Goal: Task Accomplishment & Management: Use online tool/utility

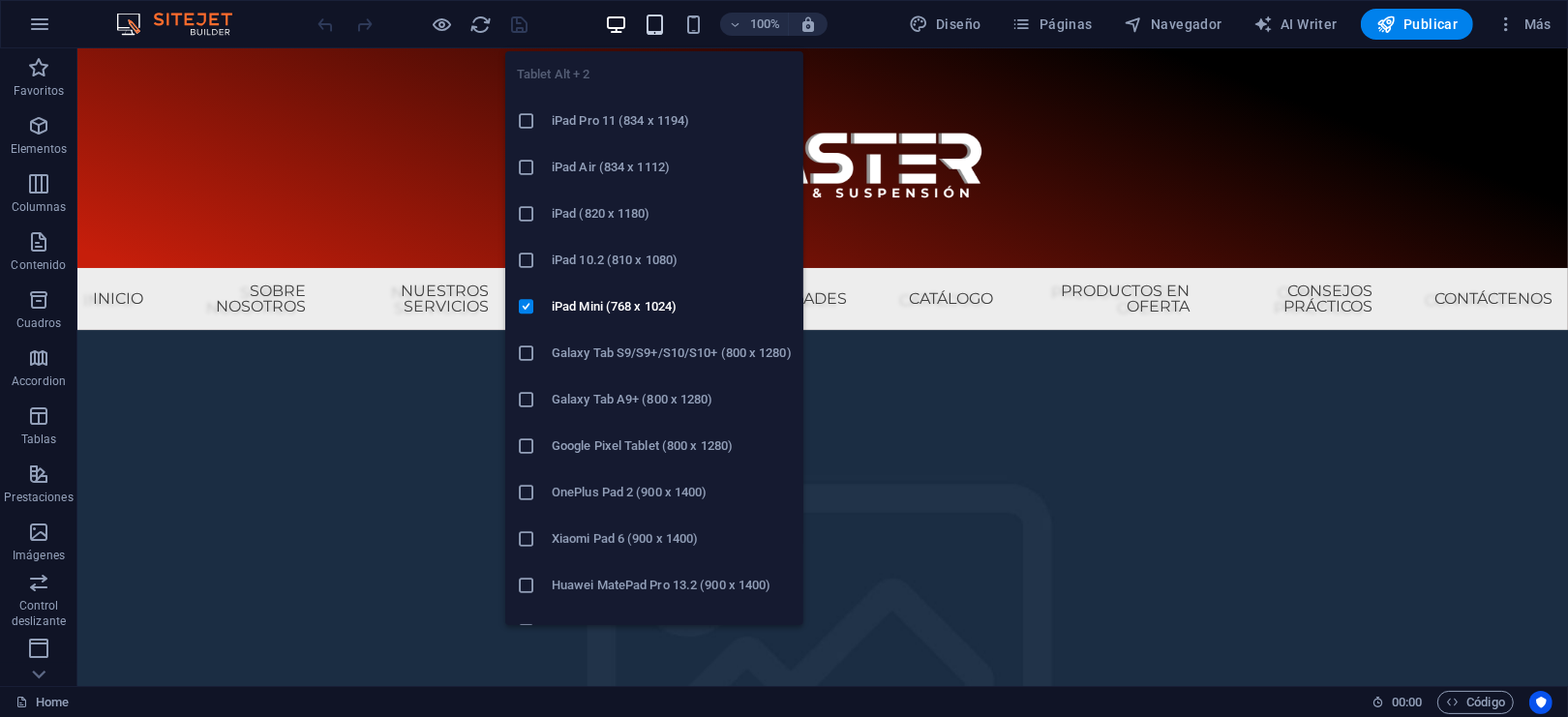
click at [651, 27] on icon "button" at bounding box center [654, 25] width 23 height 23
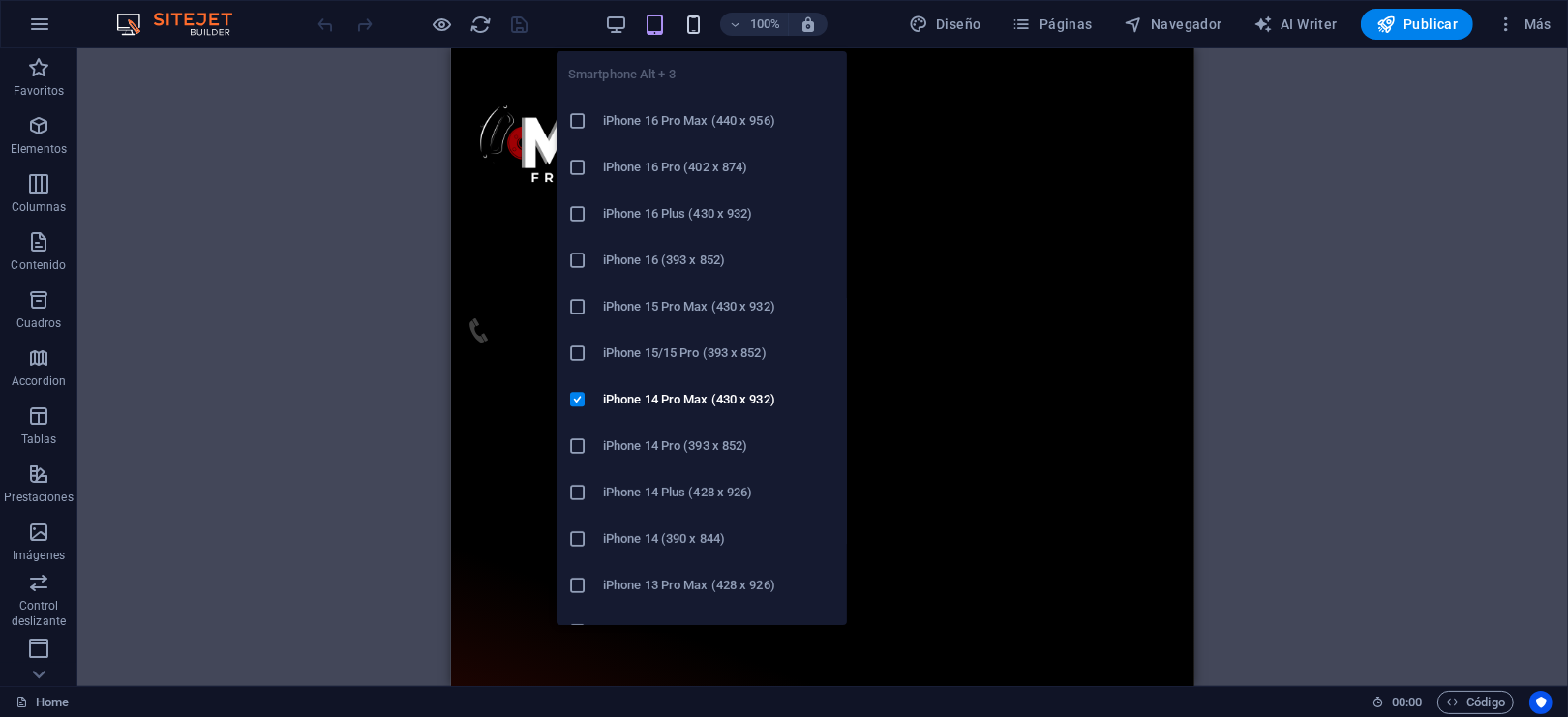
click at [687, 18] on icon "button" at bounding box center [693, 25] width 23 height 23
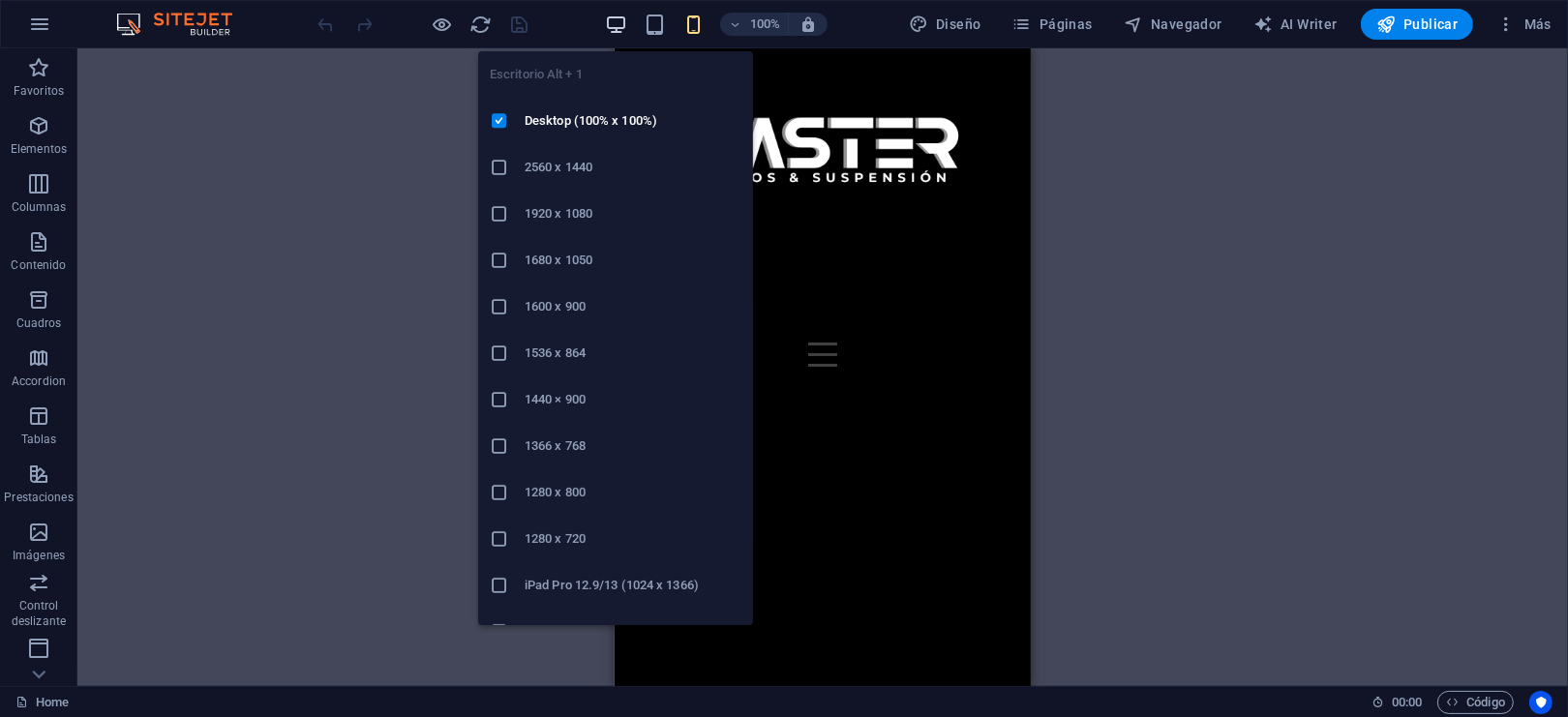
click at [619, 19] on icon "button" at bounding box center [616, 25] width 23 height 23
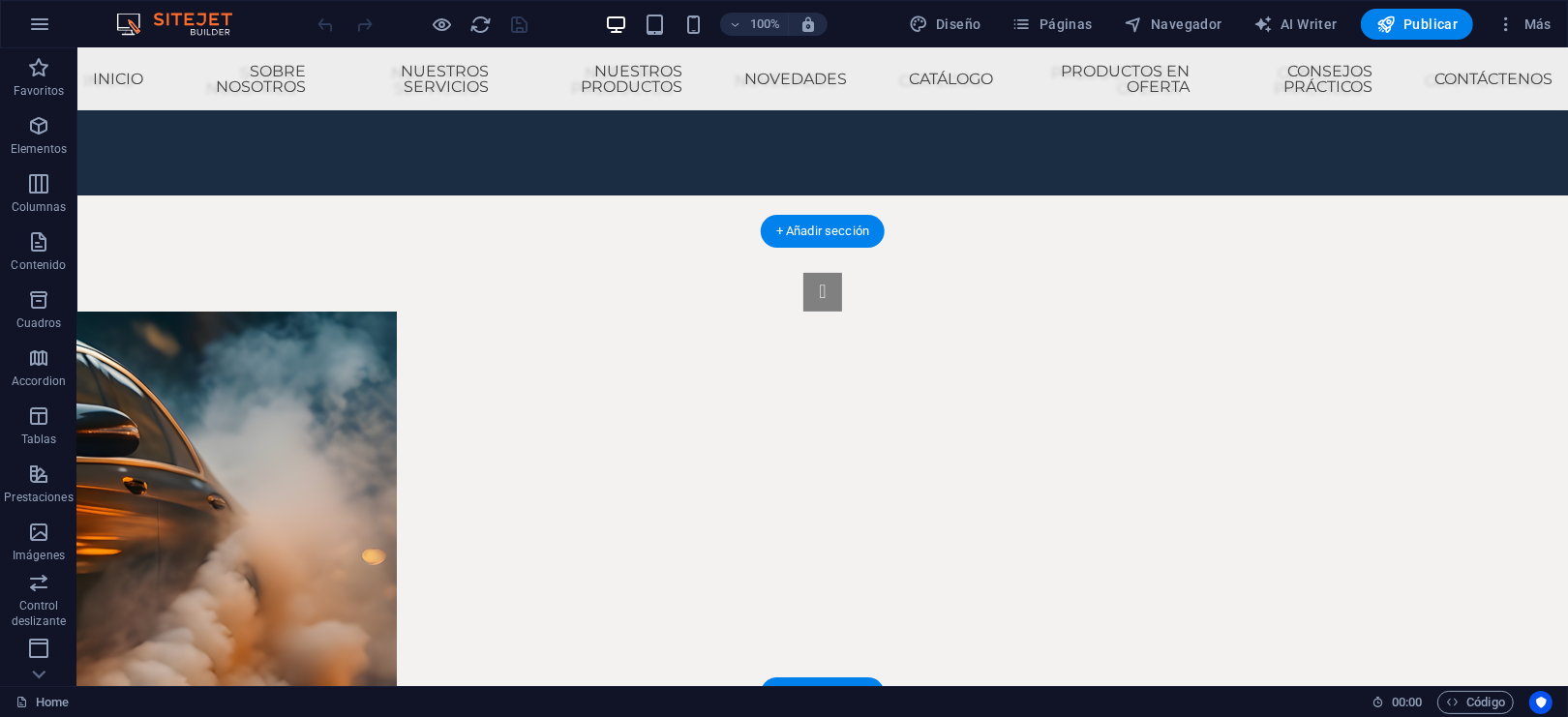
scroll to position [516, 0]
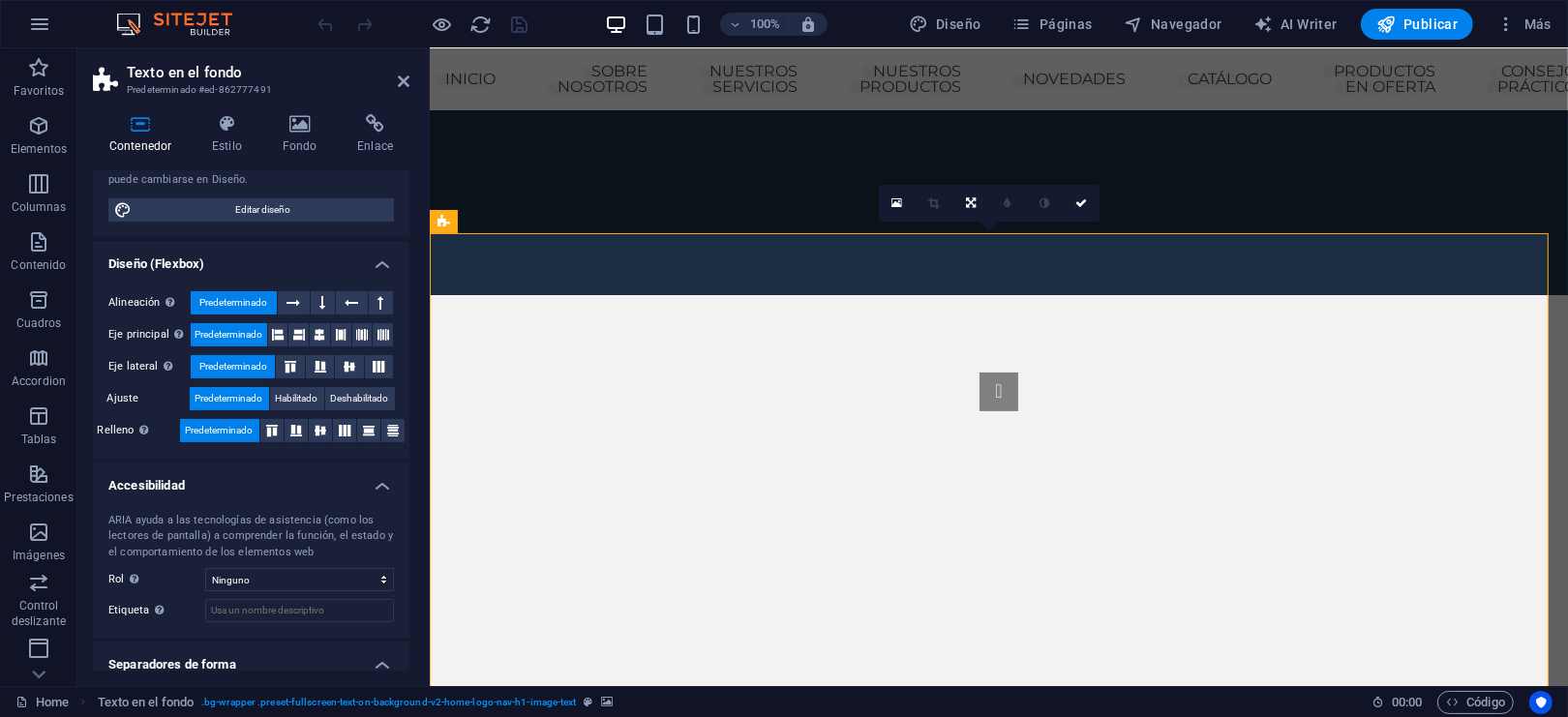
scroll to position [271, 0]
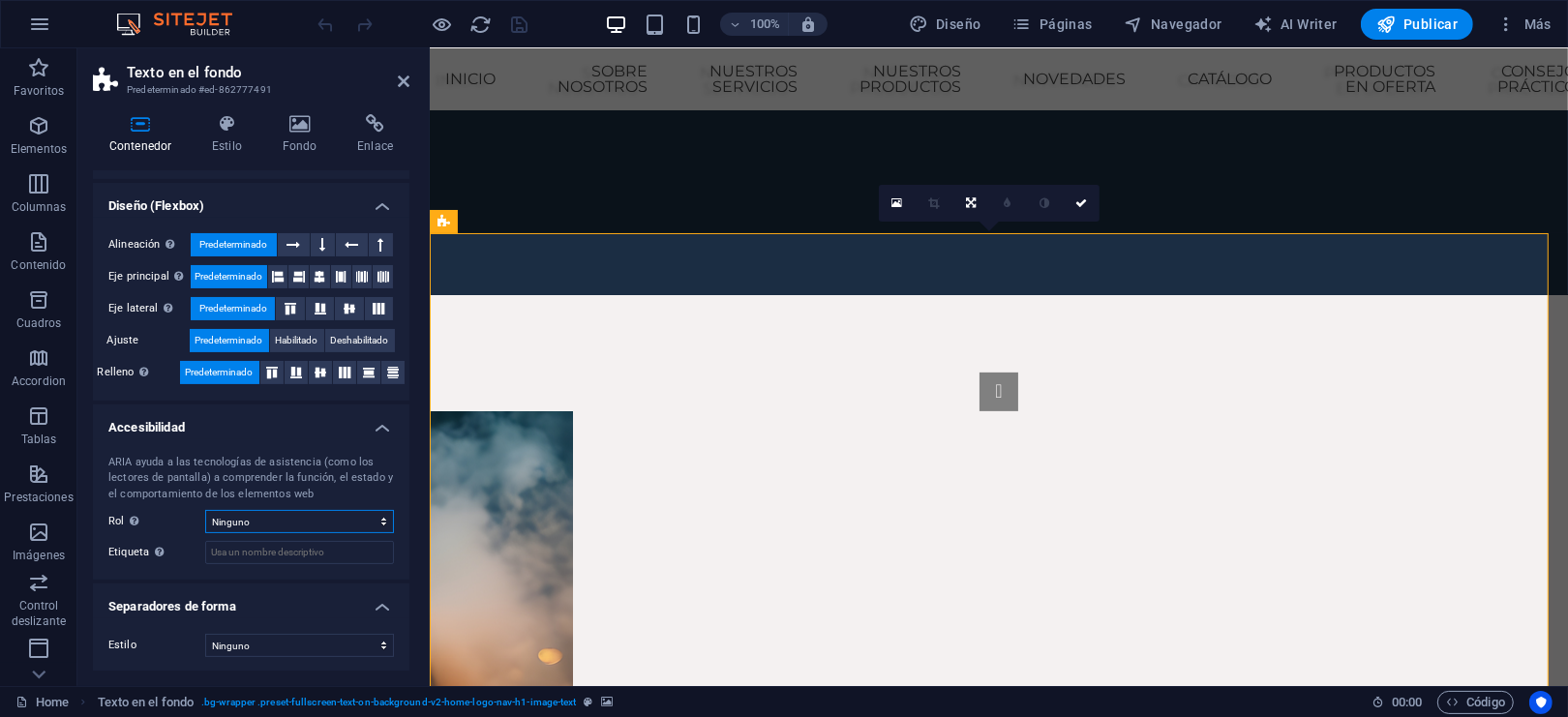
click at [354, 514] on select "Ninguno Alert Article Banner Comment Complementary Dialog Encabezado Marquee Pi…" at bounding box center [299, 522] width 188 height 24
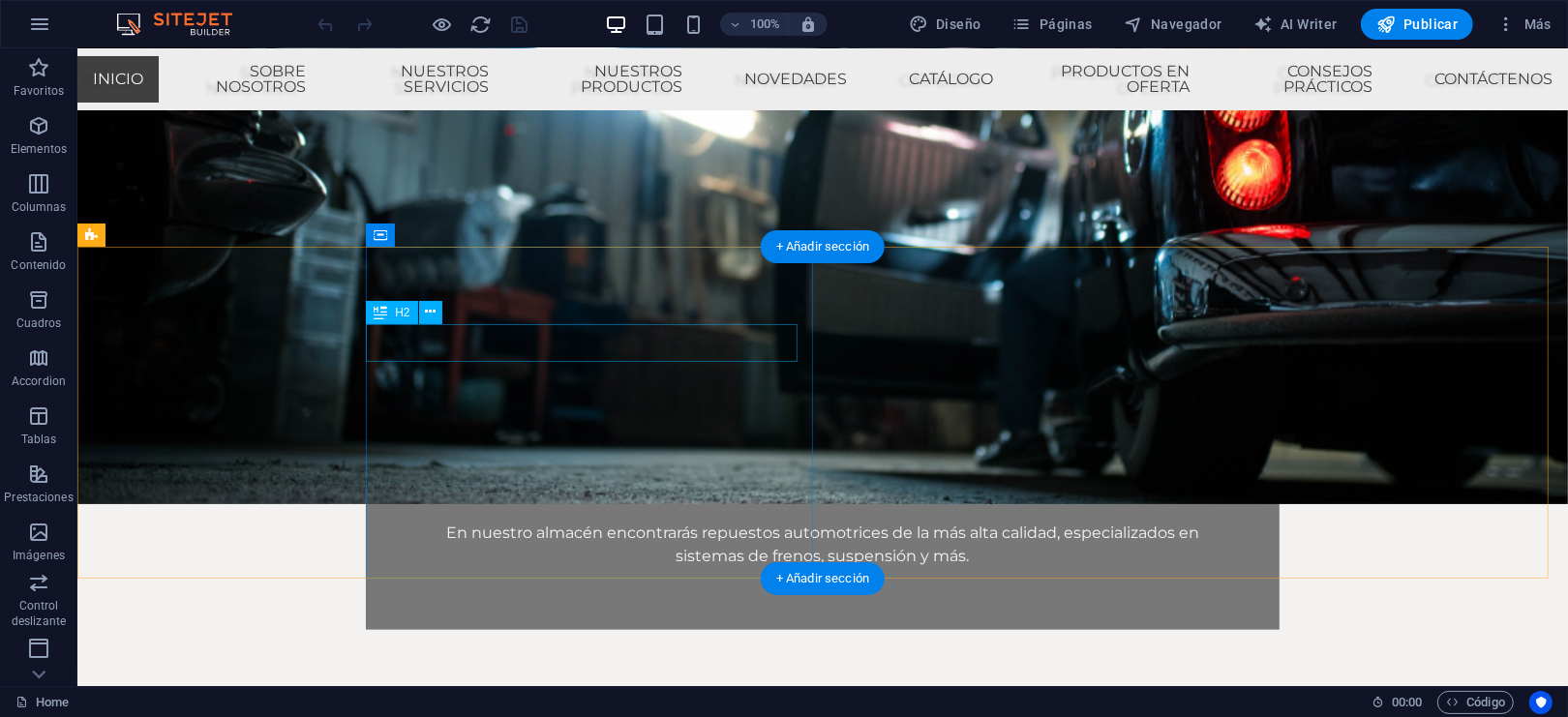
scroll to position [1564, 0]
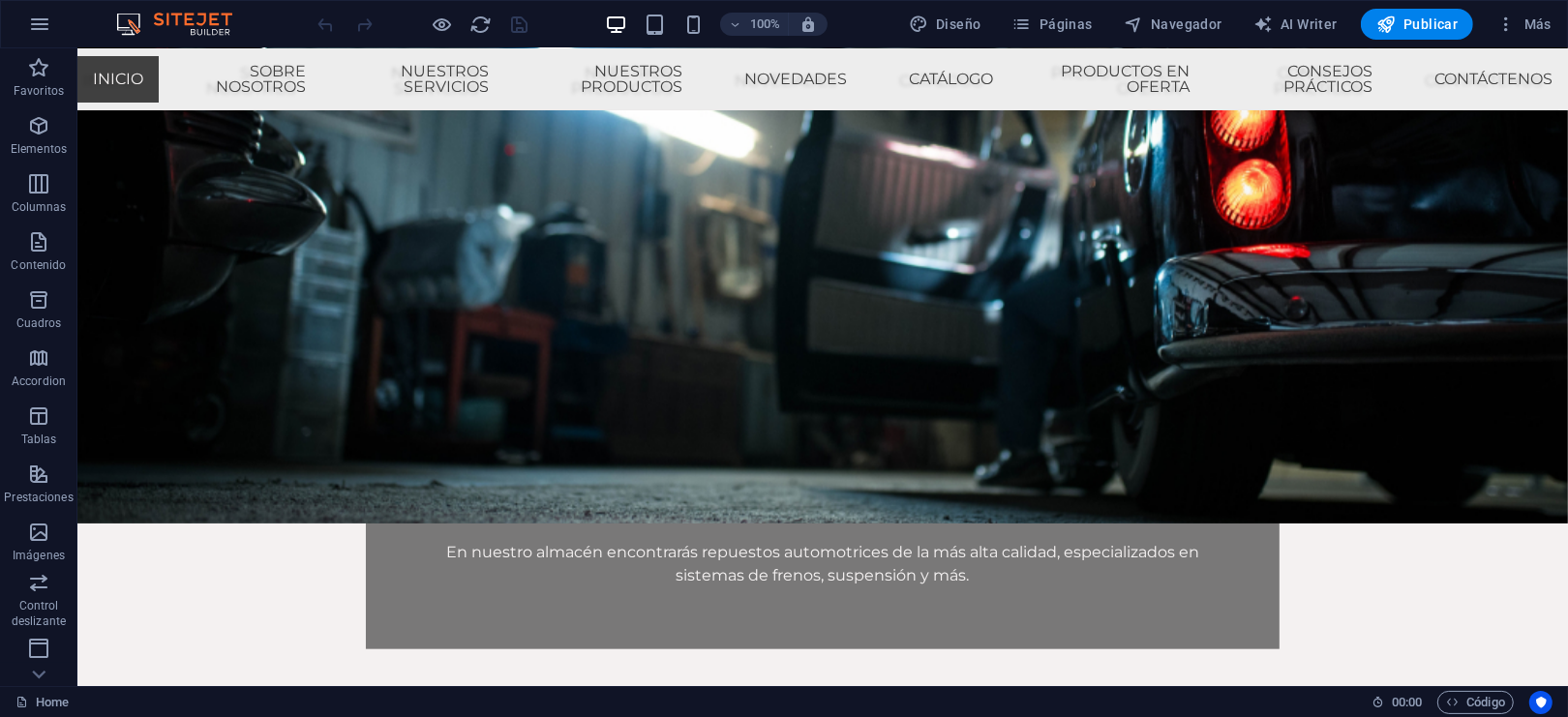
click at [683, 28] on div "100%" at bounding box center [716, 25] width 224 height 31
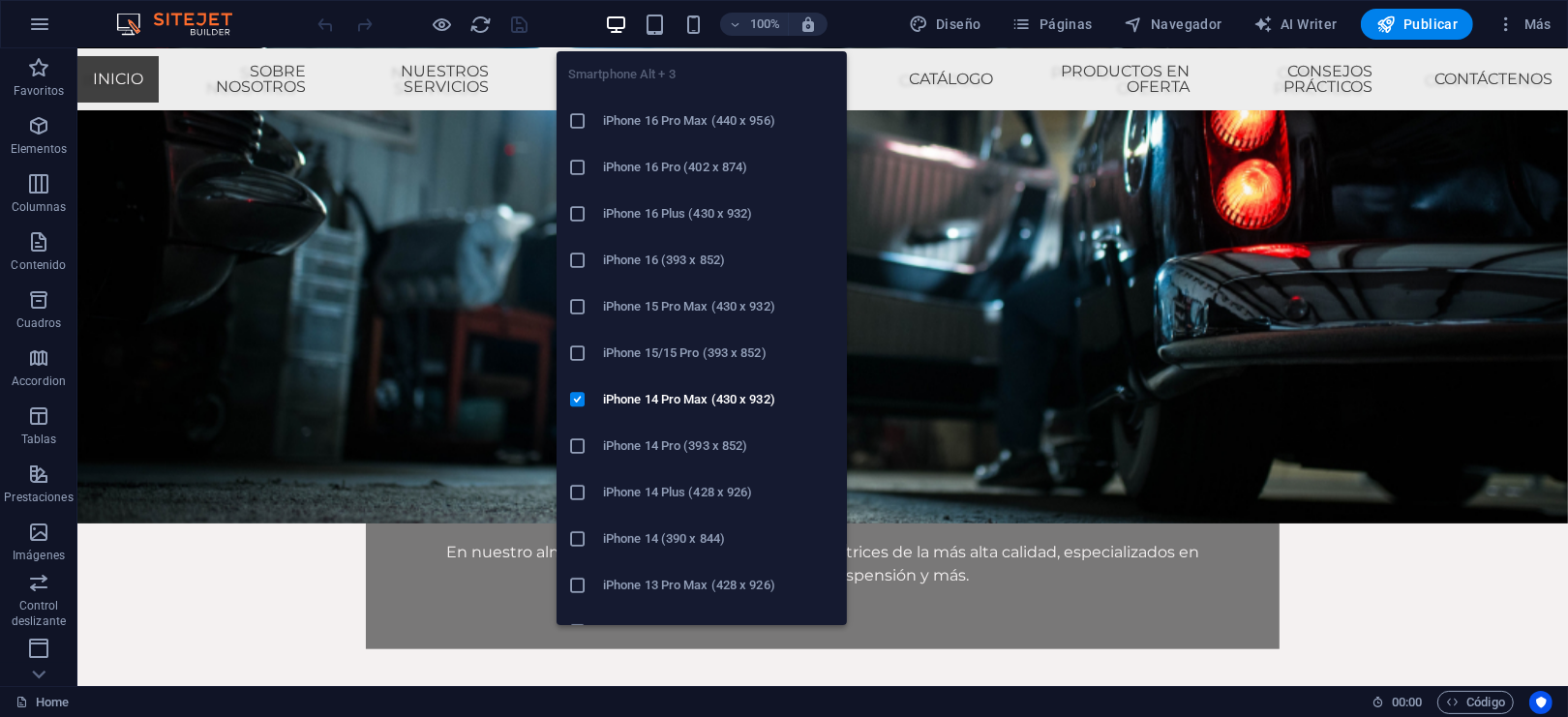
click at [708, 25] on div "100%" at bounding box center [716, 25] width 224 height 31
click at [695, 27] on icon "button" at bounding box center [693, 25] width 23 height 23
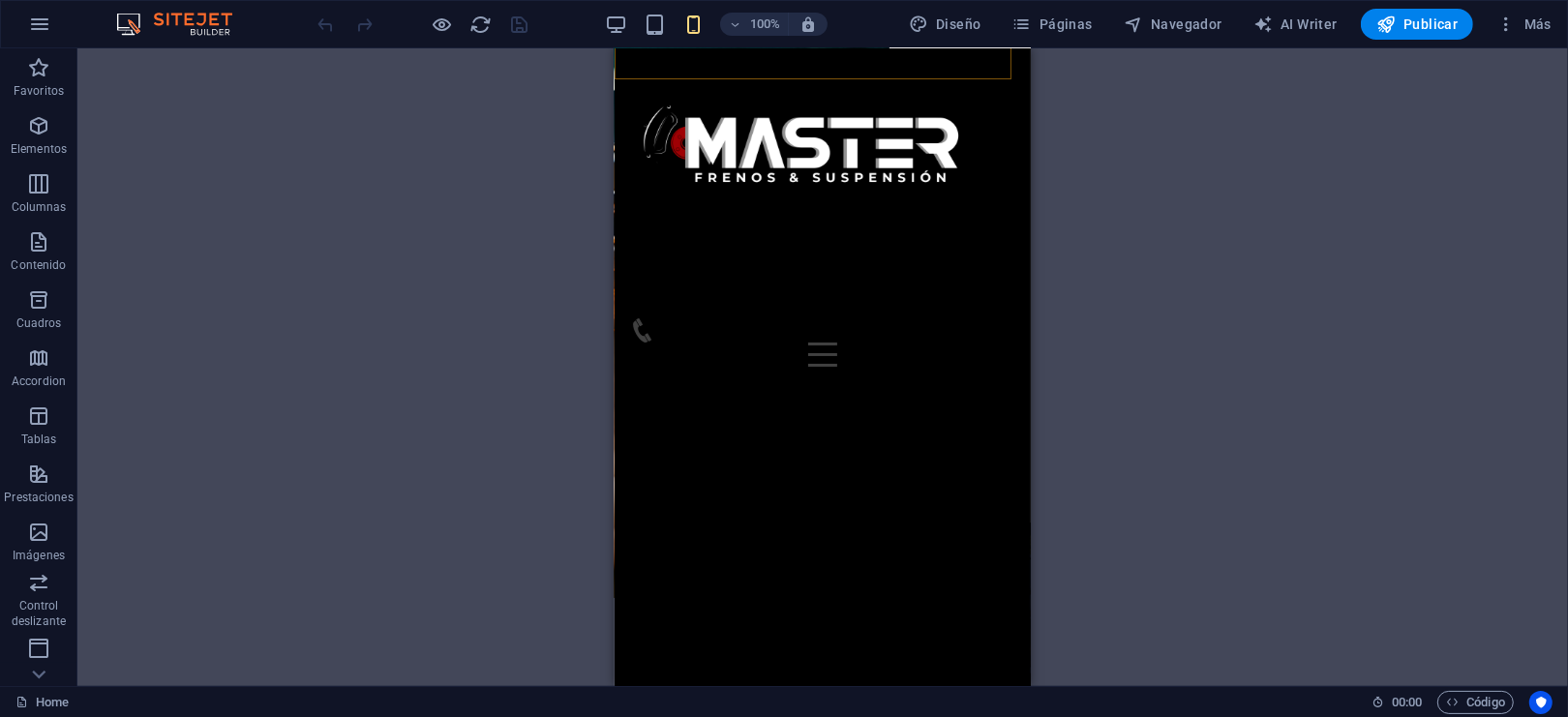
scroll to position [4382, 0]
click at [672, 490] on div "Inicio Sobre nosotros Nuestros Servicios Nuestros Productos NOVEDADES CATÁLOGO …" at bounding box center [822, 607] width 416 height 1118
drag, startPoint x: 672, startPoint y: 490, endPoint x: 1180, endPoint y: 474, distance: 508.3
click at [672, 490] on div "Inicio Sobre nosotros Nuestros Servicios Nuestros Productos NOVEDADES CATÁLOGO …" at bounding box center [822, 607] width 416 height 1118
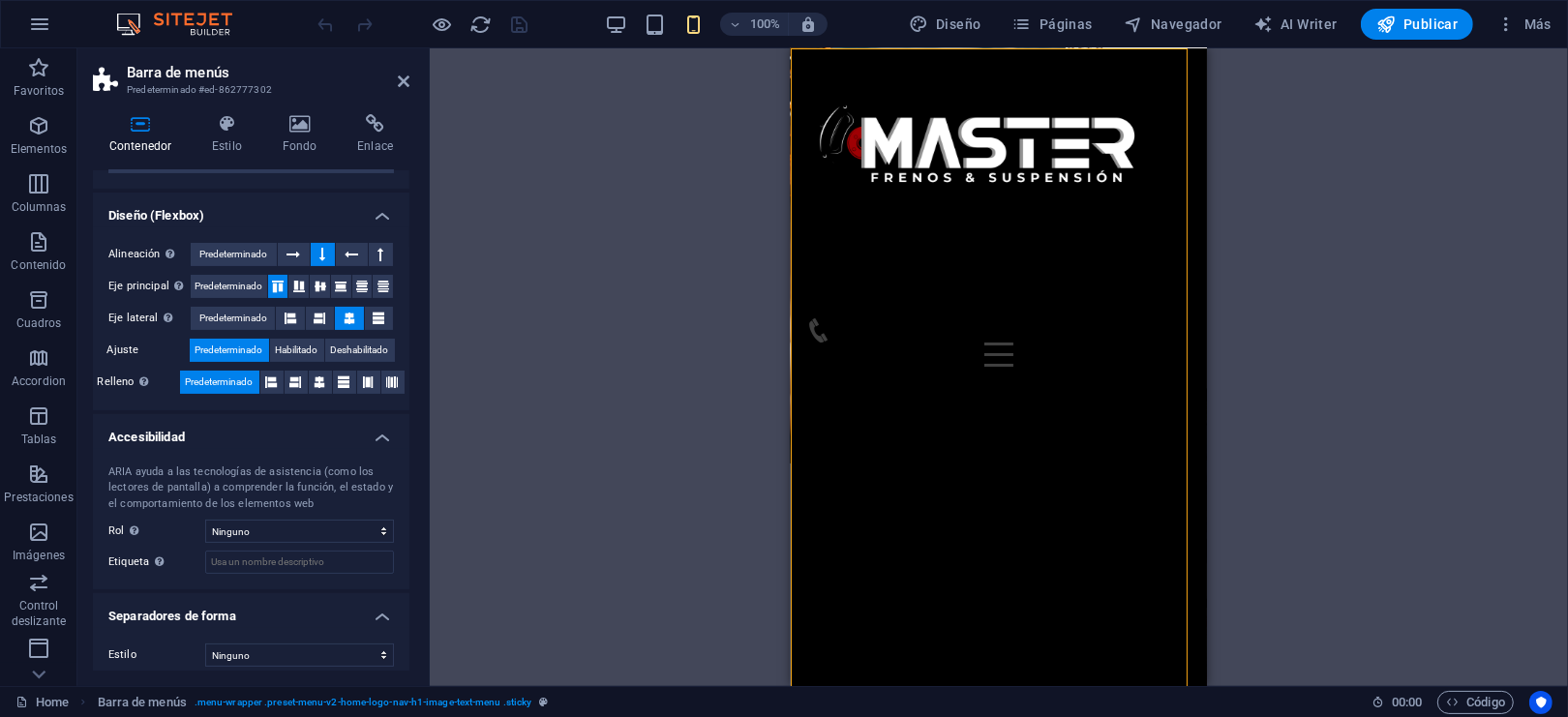
scroll to position [305, 0]
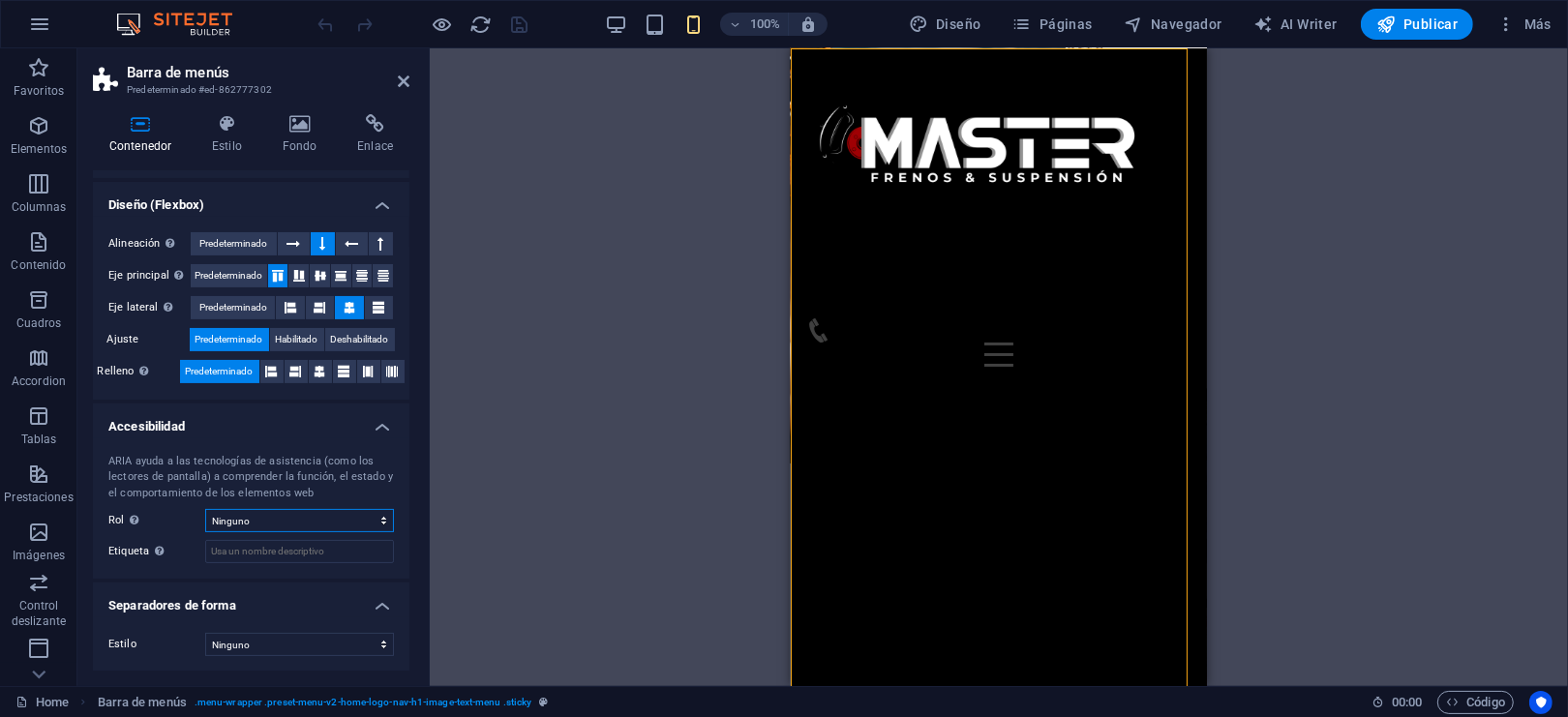
click at [366, 514] on select "Ninguno Alert Article Banner Comment Complementary Dialog Encabezado Marquee Pi…" at bounding box center [299, 521] width 188 height 24
click at [205, 509] on select "Ninguno Alert Article Banner Comment Complementary Dialog Encabezado Marquee Pi…" at bounding box center [299, 521] width 188 height 24
click at [338, 519] on select "Ninguno Alert Article Banner Comment Complementary Dialog Encabezado Marquee Pi…" at bounding box center [299, 521] width 188 height 24
click at [205, 509] on select "Ninguno Alert Article Banner Comment Complementary Dialog Encabezado Marquee Pi…" at bounding box center [299, 521] width 188 height 24
click at [377, 511] on select "Ninguno Alert Article Banner Comment Complementary Dialog Encabezado Marquee Pi…" at bounding box center [299, 521] width 188 height 24
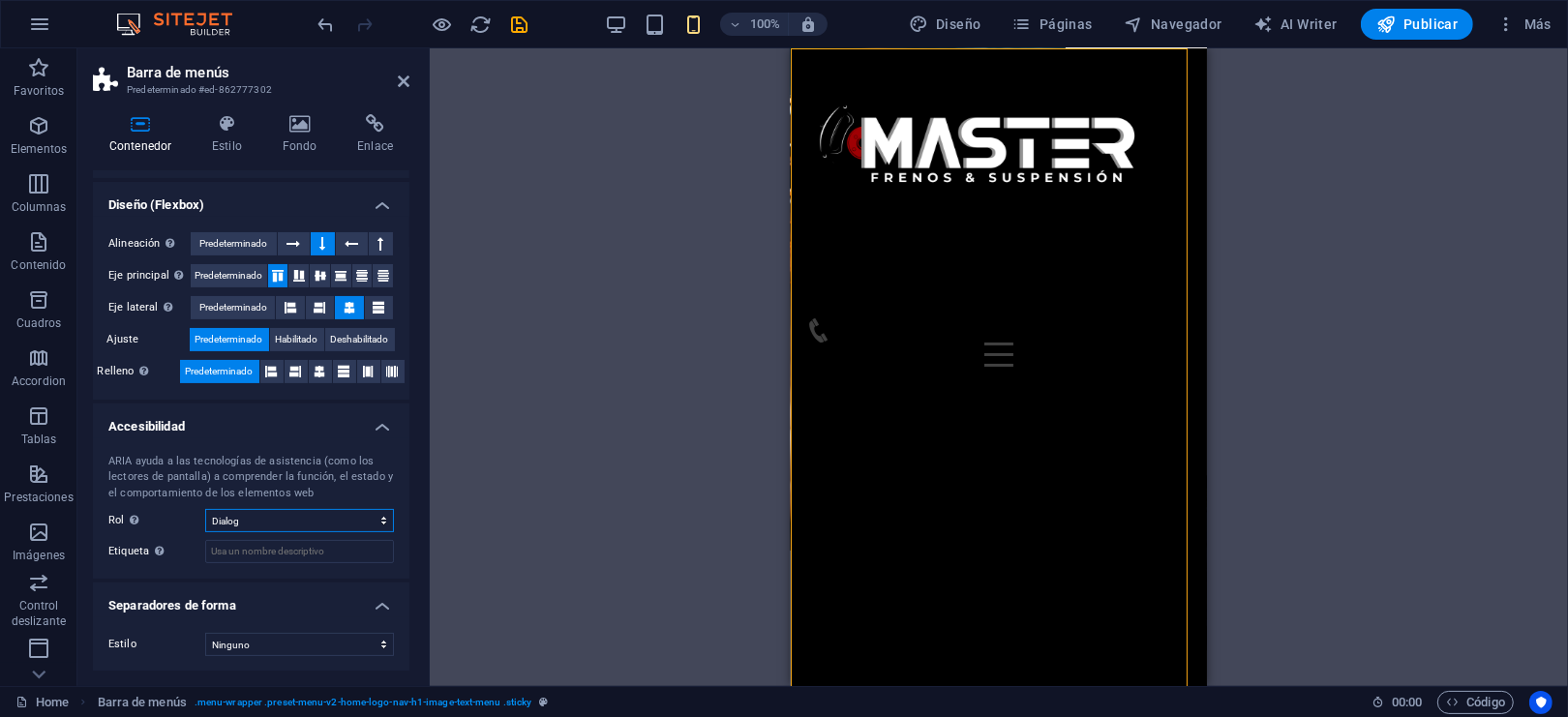
select select "none"
click at [205, 509] on select "Ninguno Alert Article Banner Comment Complementary Dialog Encabezado Marquee Pi…" at bounding box center [299, 521] width 188 height 24
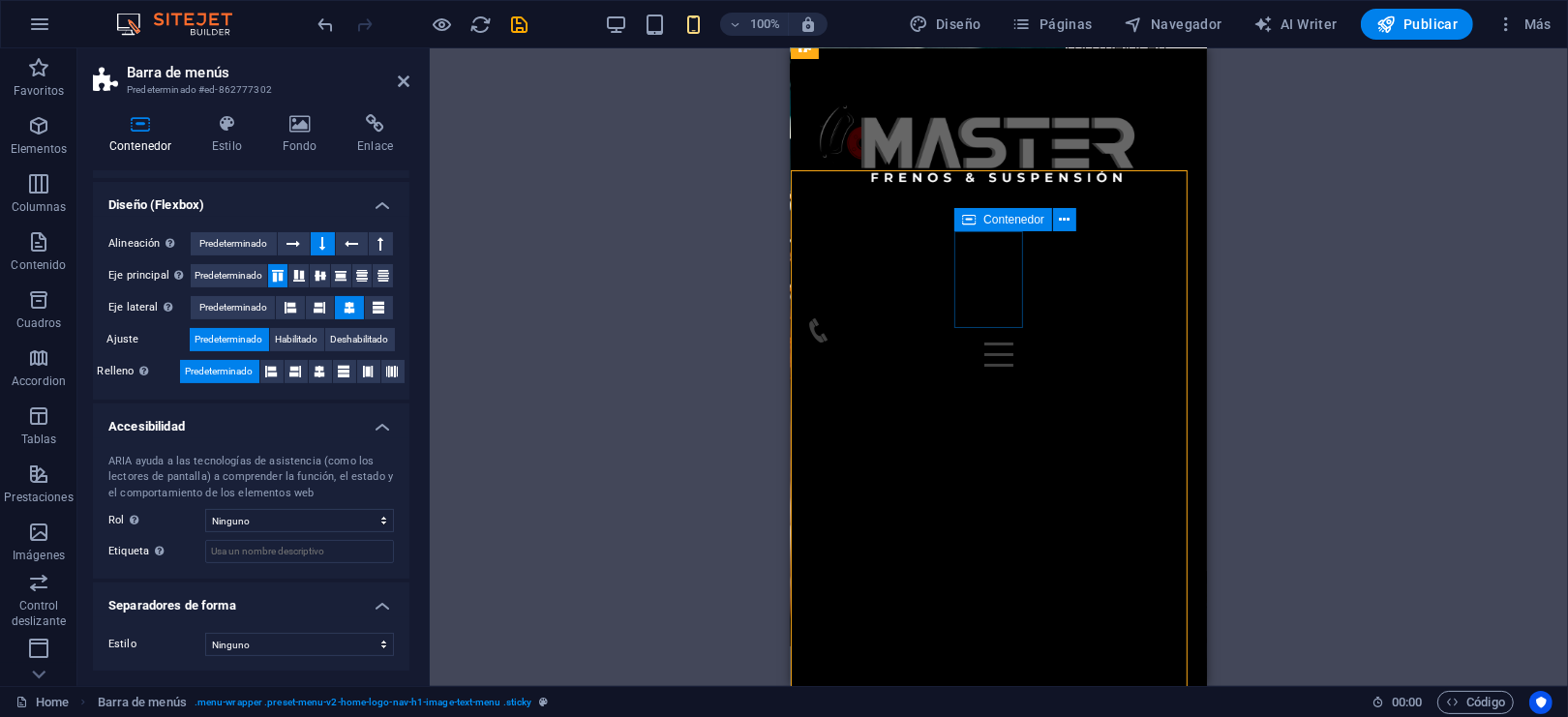
scroll to position [4254, 0]
click at [1011, 204] on span "Contenedor" at bounding box center [1014, 210] width 61 height 12
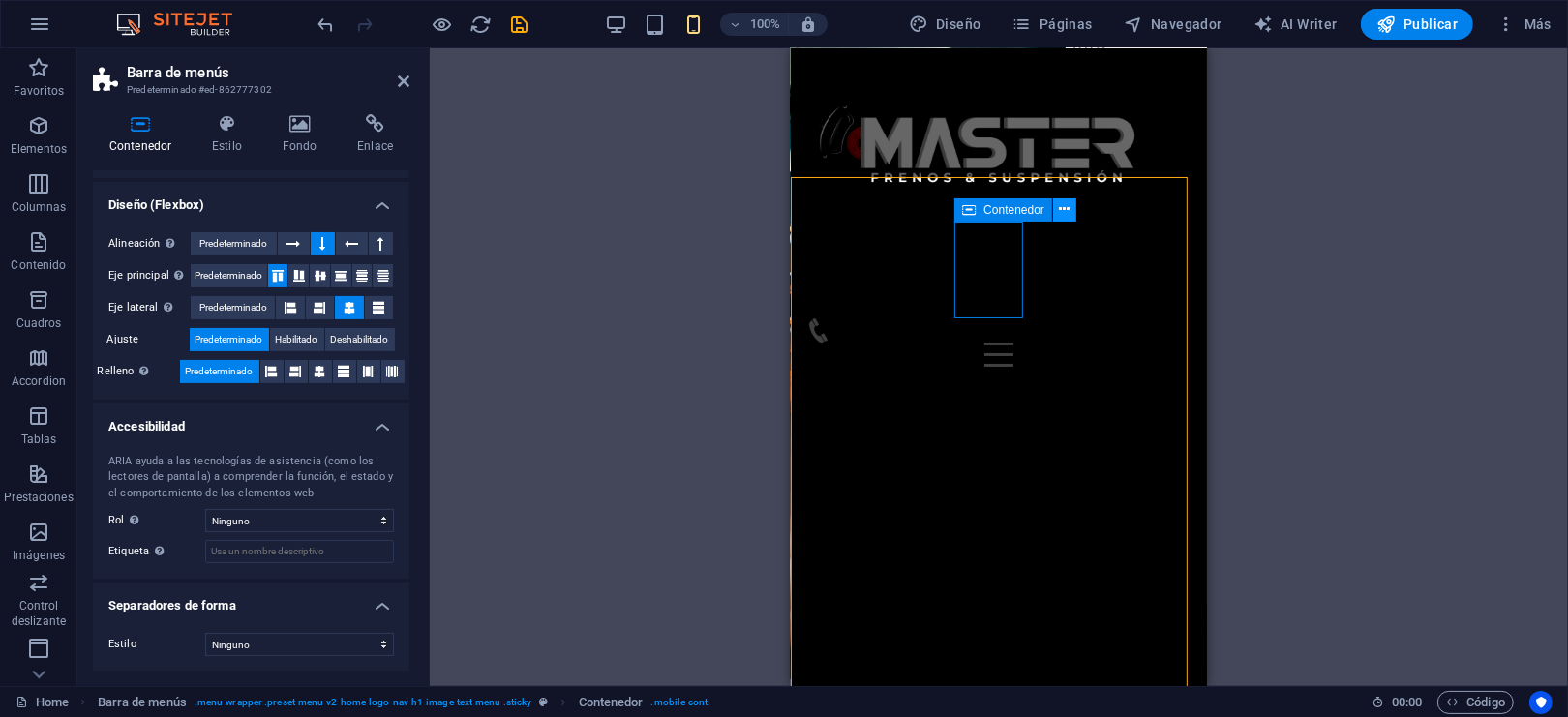
click at [1061, 213] on icon at bounding box center [1064, 209] width 11 height 21
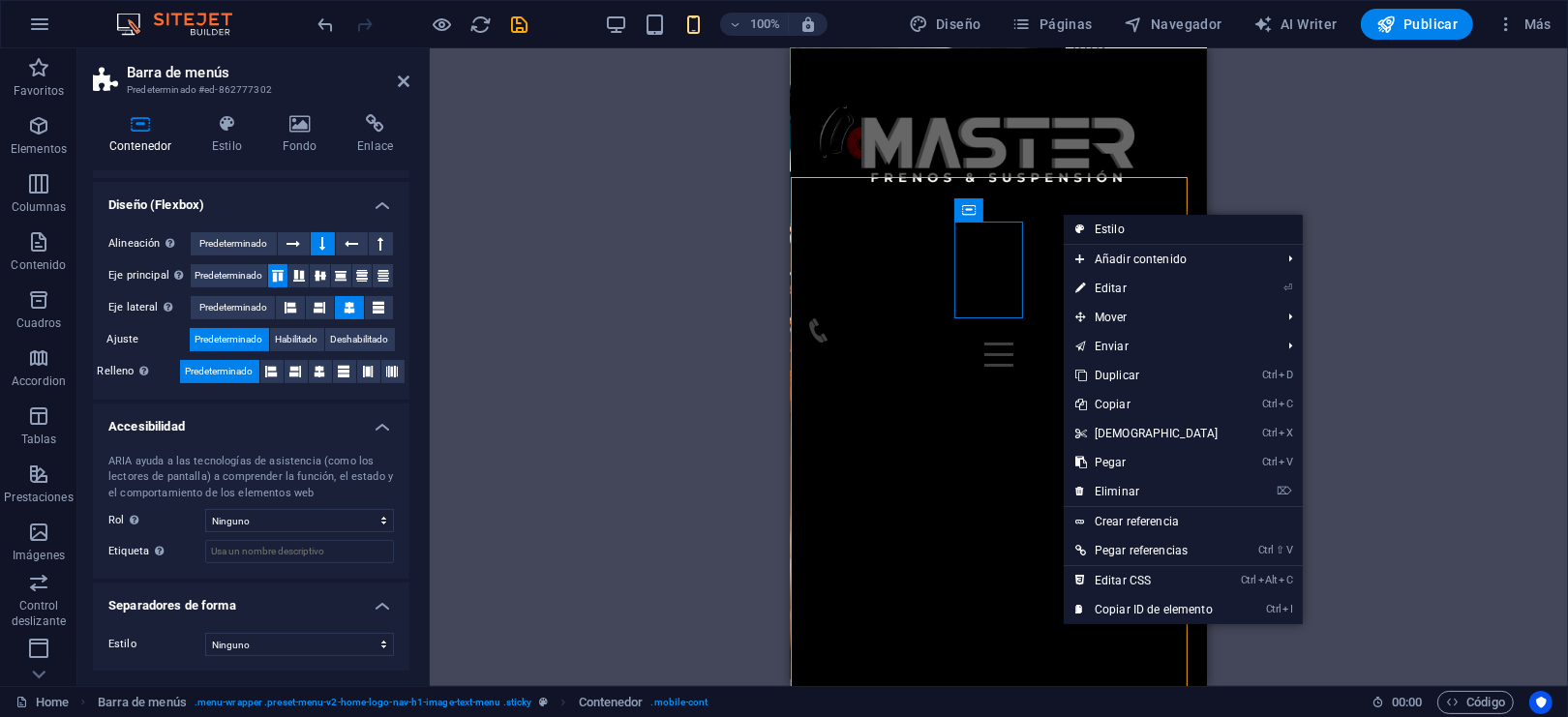
click at [1120, 223] on link "Estilo" at bounding box center [1183, 230] width 239 height 29
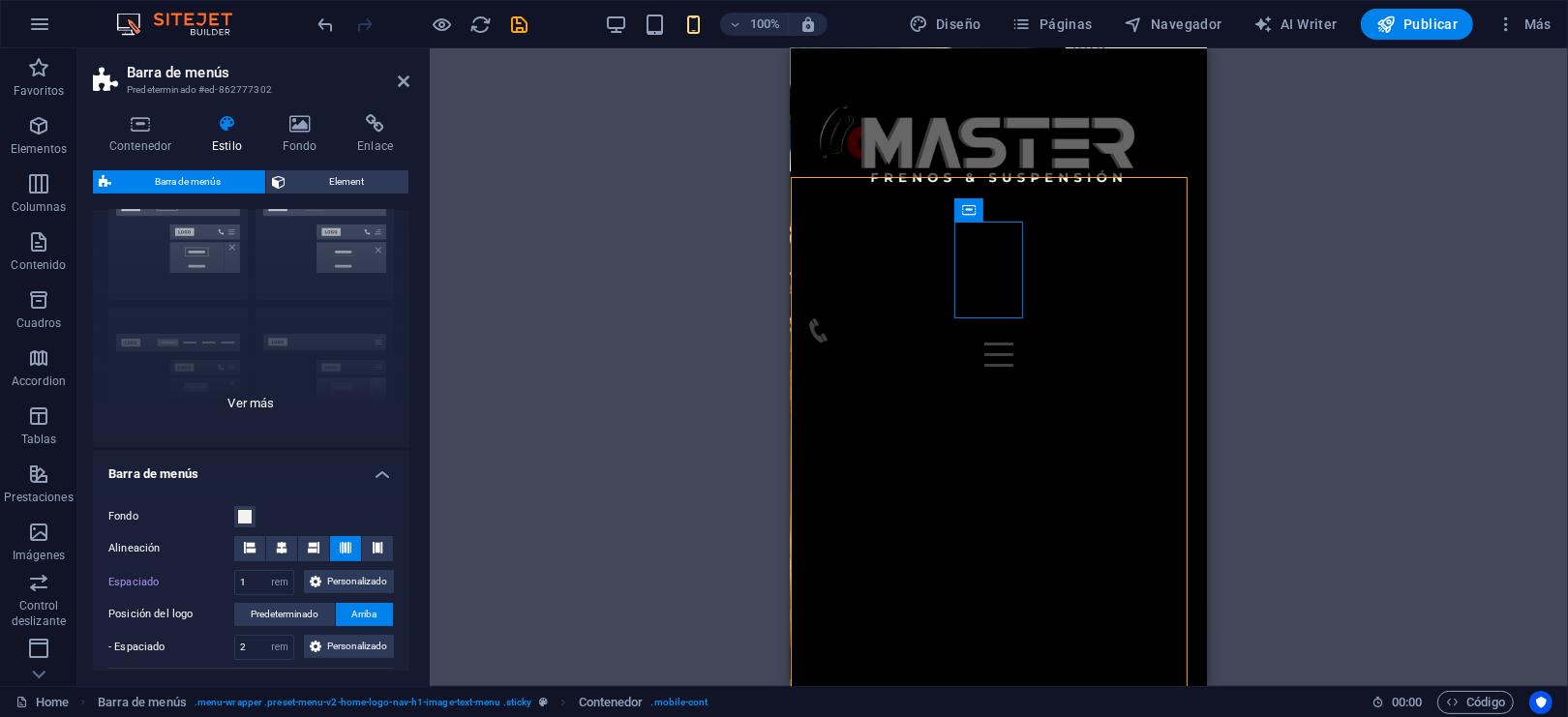
scroll to position [0, 0]
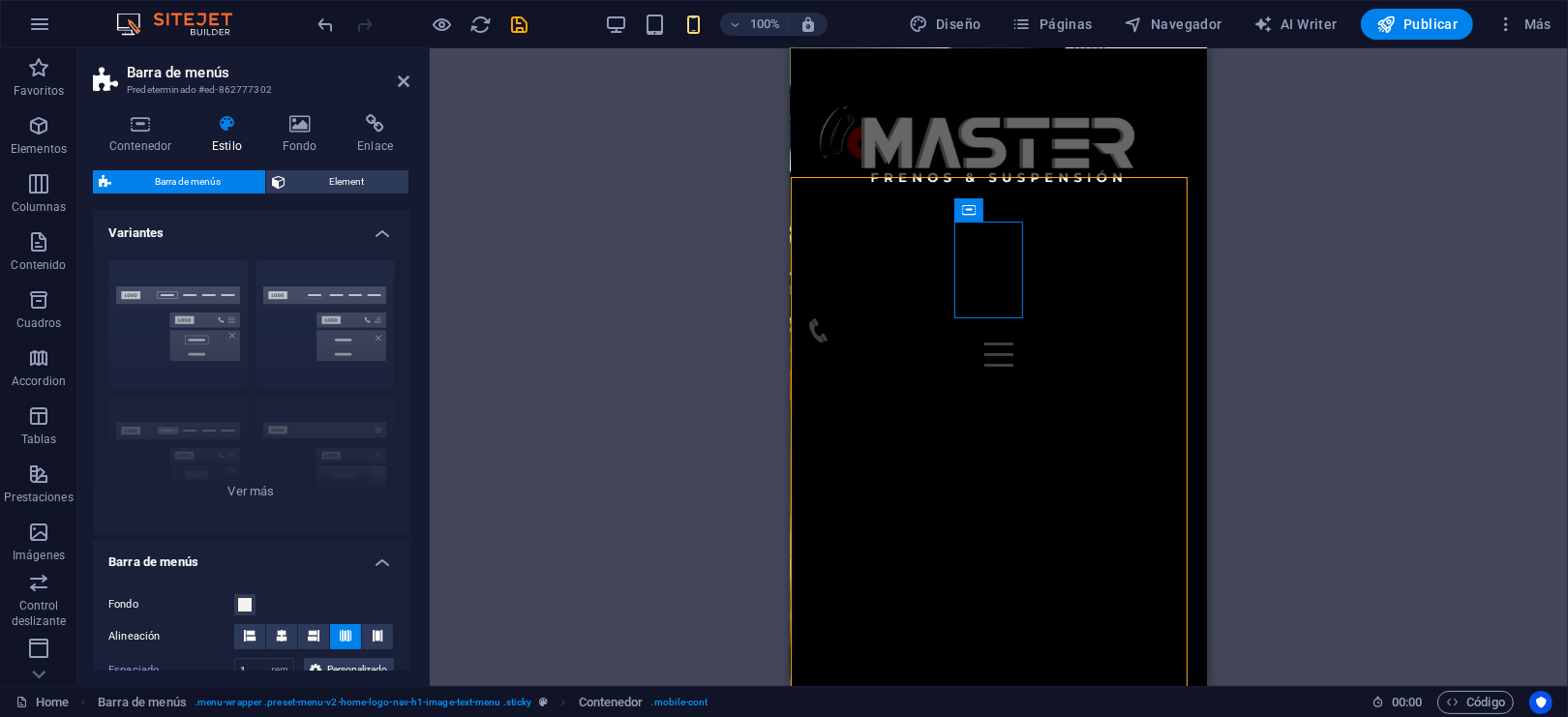
click at [474, 222] on div "Arrastra aquí para reemplazar el contenido existente. Si quieres crear un eleme…" at bounding box center [998, 367] width 1138 height 638
click at [292, 134] on h4 "Fondo" at bounding box center [303, 133] width 76 height 40
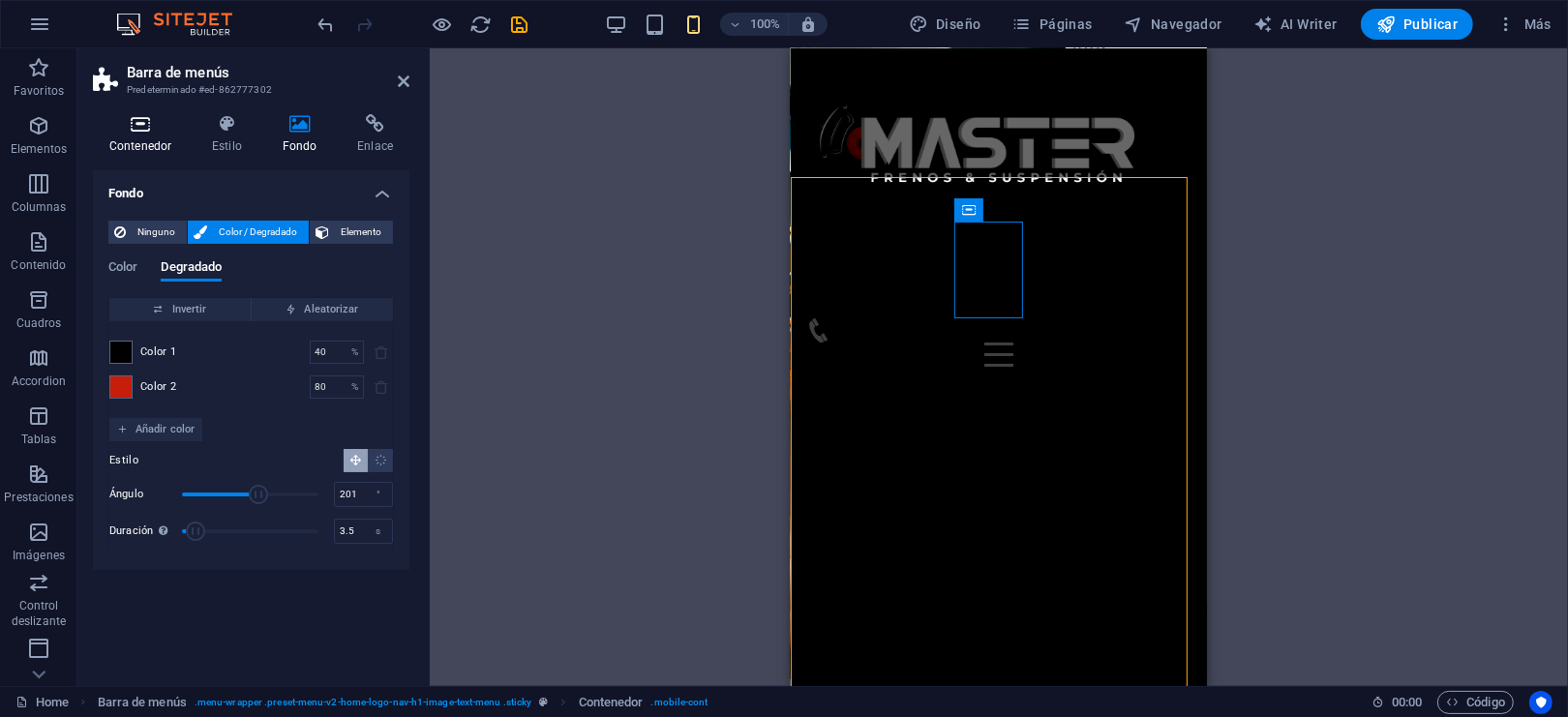
click at [153, 127] on icon at bounding box center [140, 124] width 95 height 20
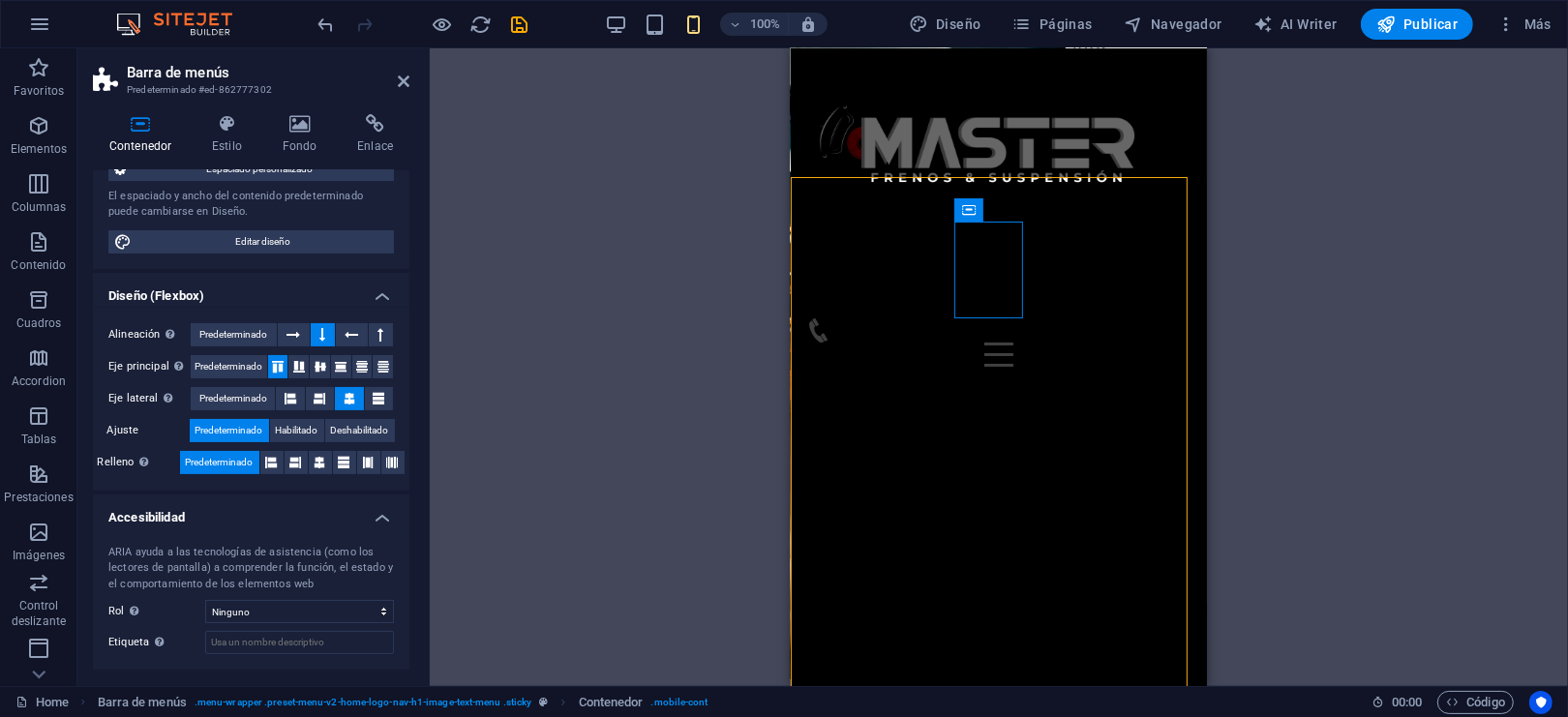
scroll to position [177, 0]
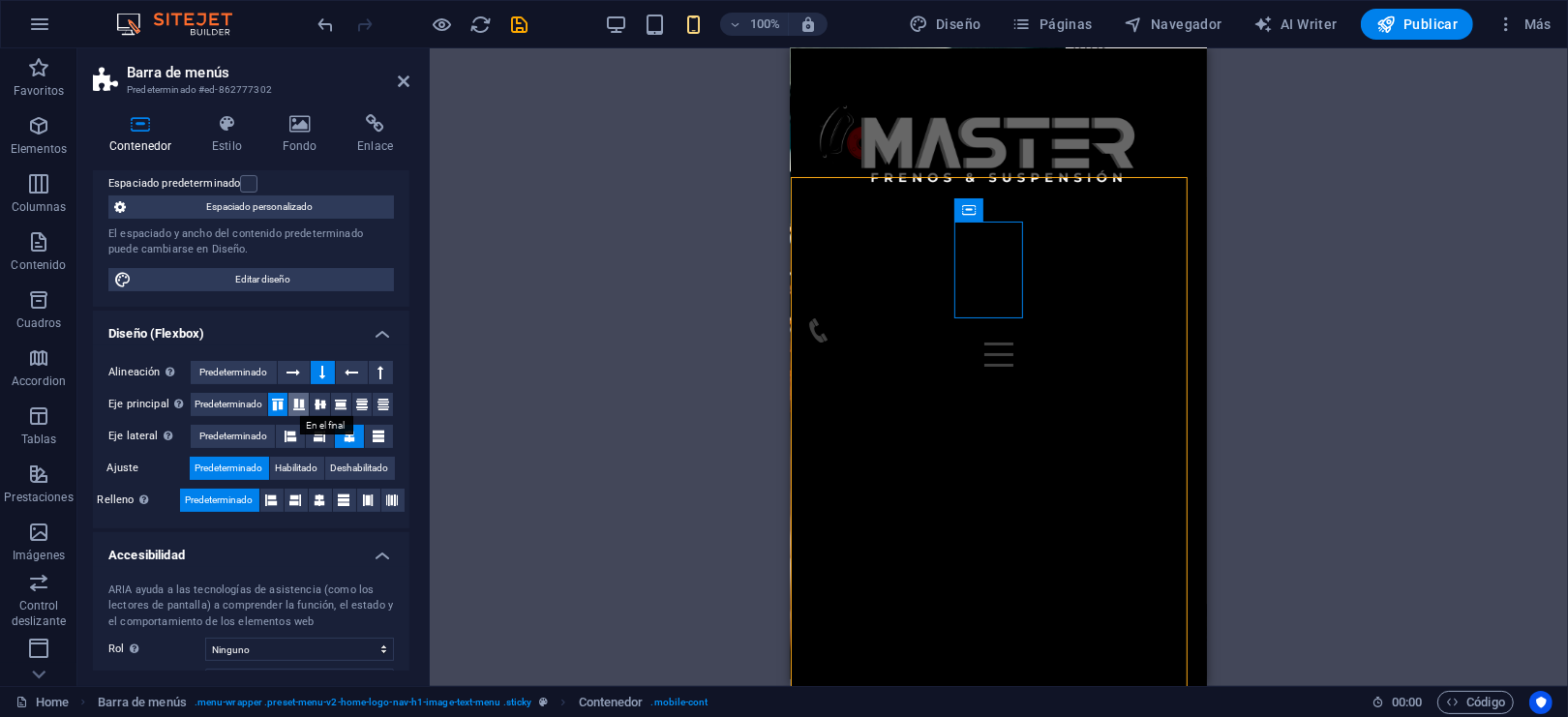
click at [295, 404] on icon at bounding box center [299, 405] width 24 height 12
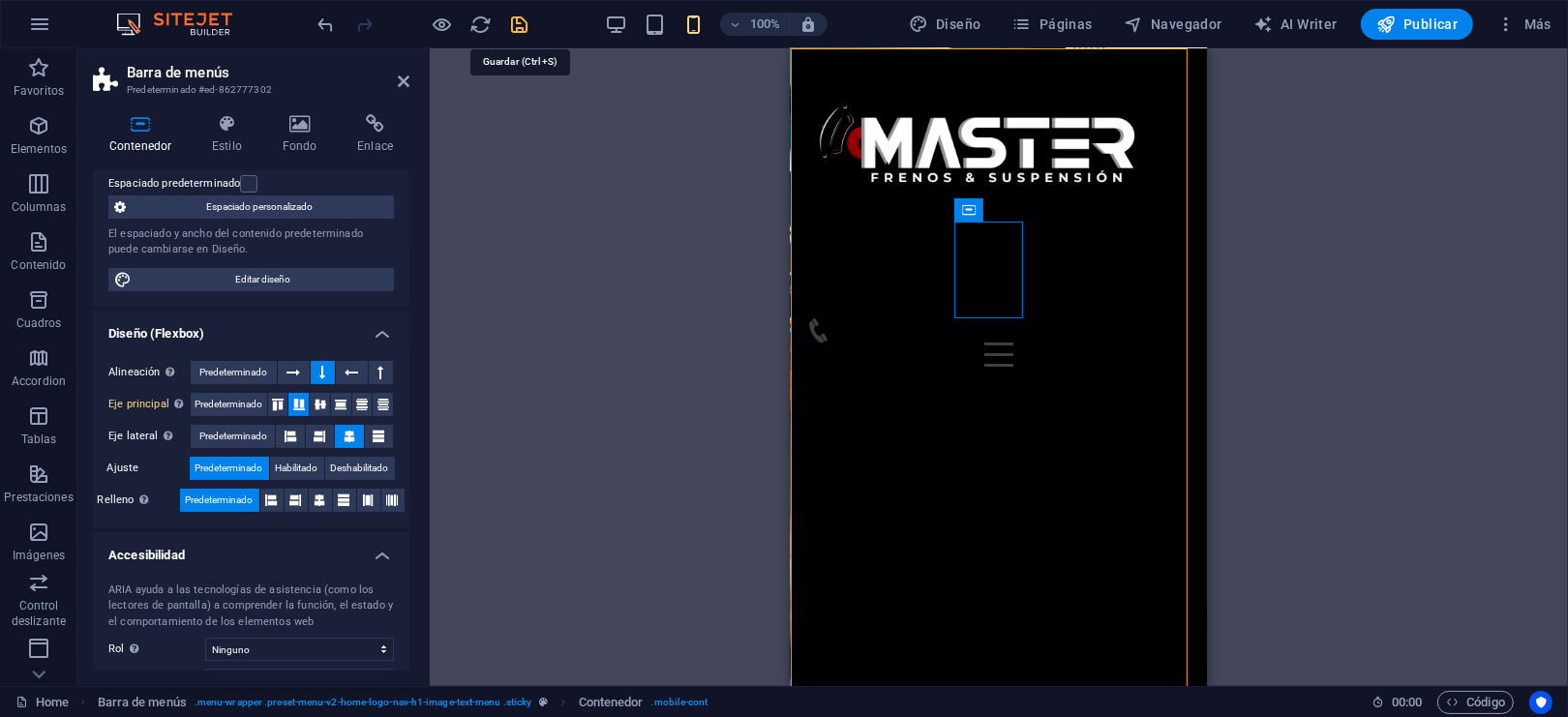
click at [517, 20] on icon "save" at bounding box center [520, 25] width 23 height 23
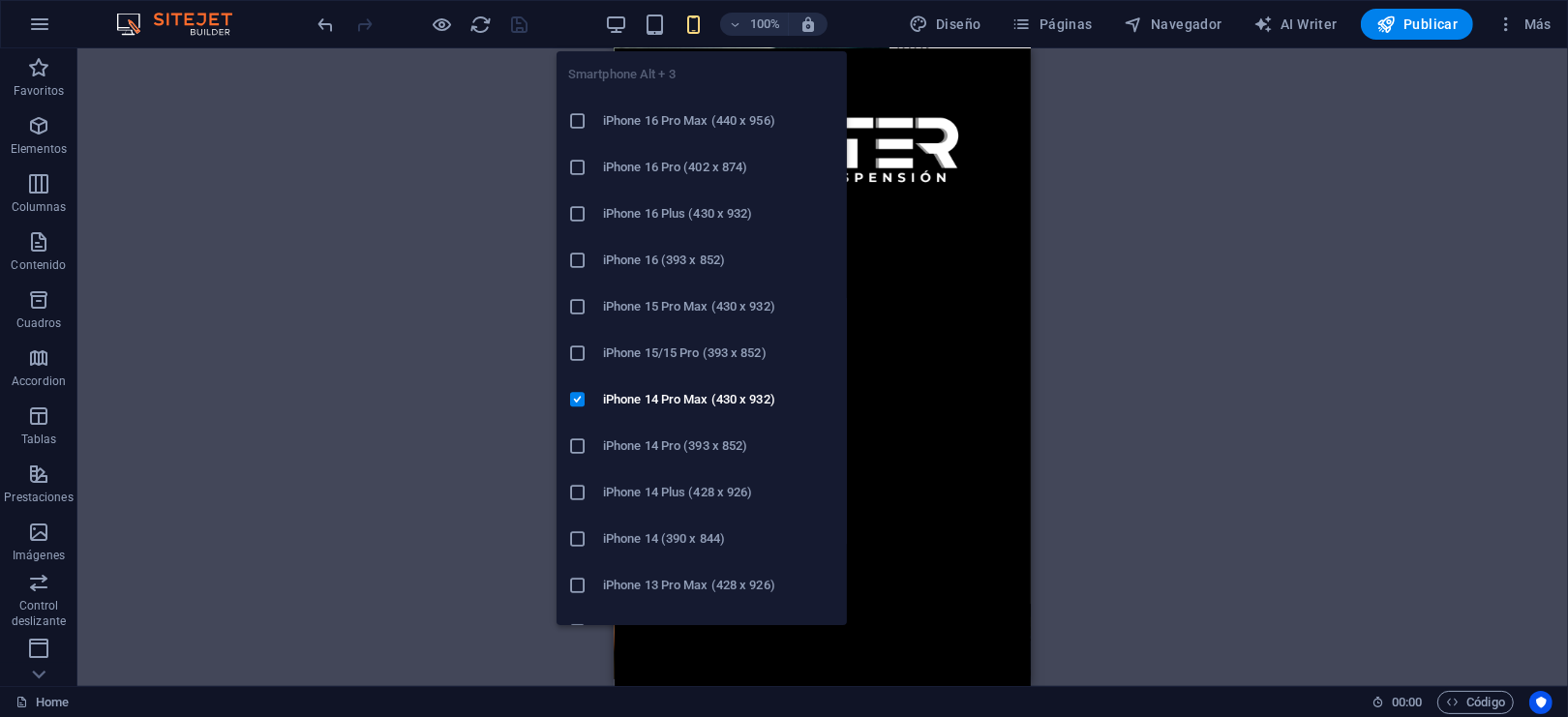
click at [695, 25] on icon "button" at bounding box center [693, 25] width 23 height 23
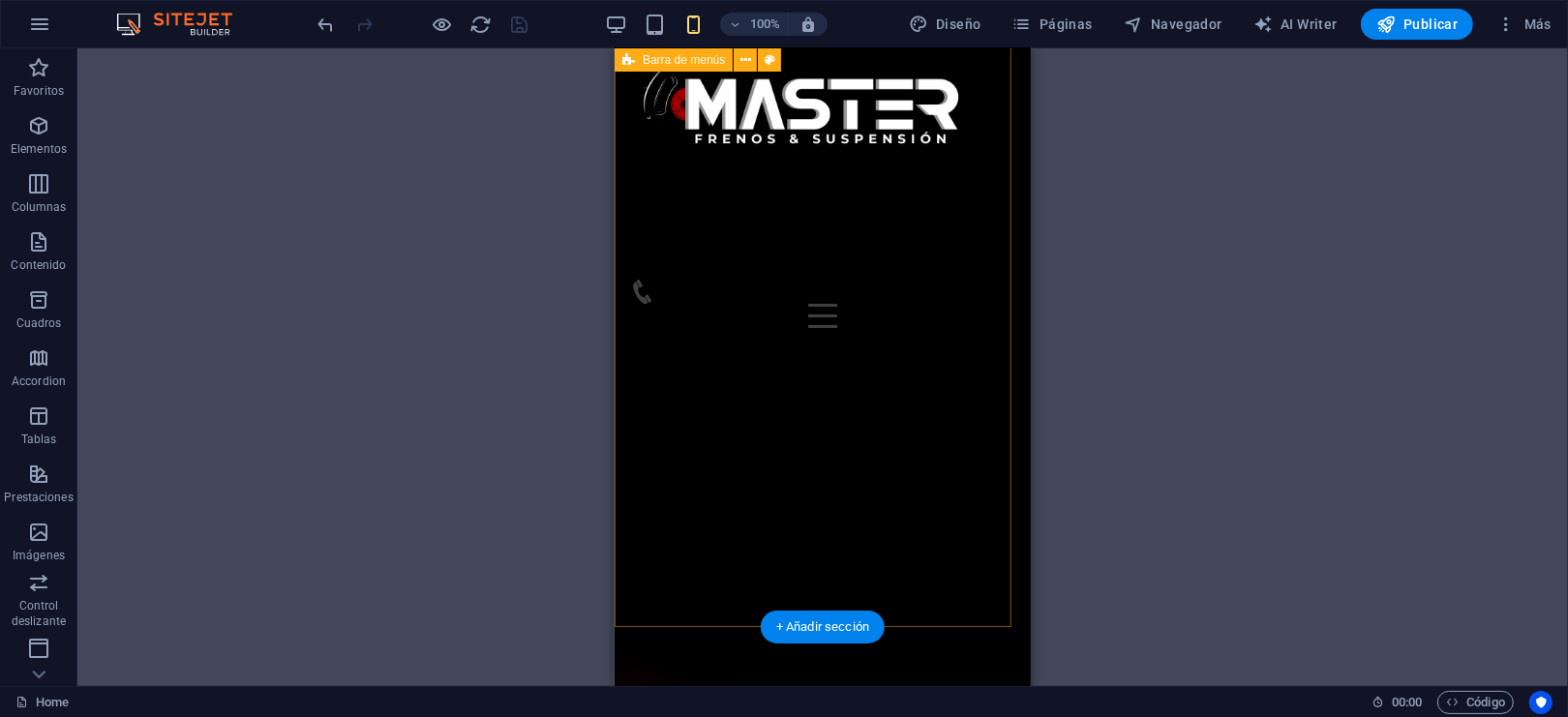
scroll to position [0, 0]
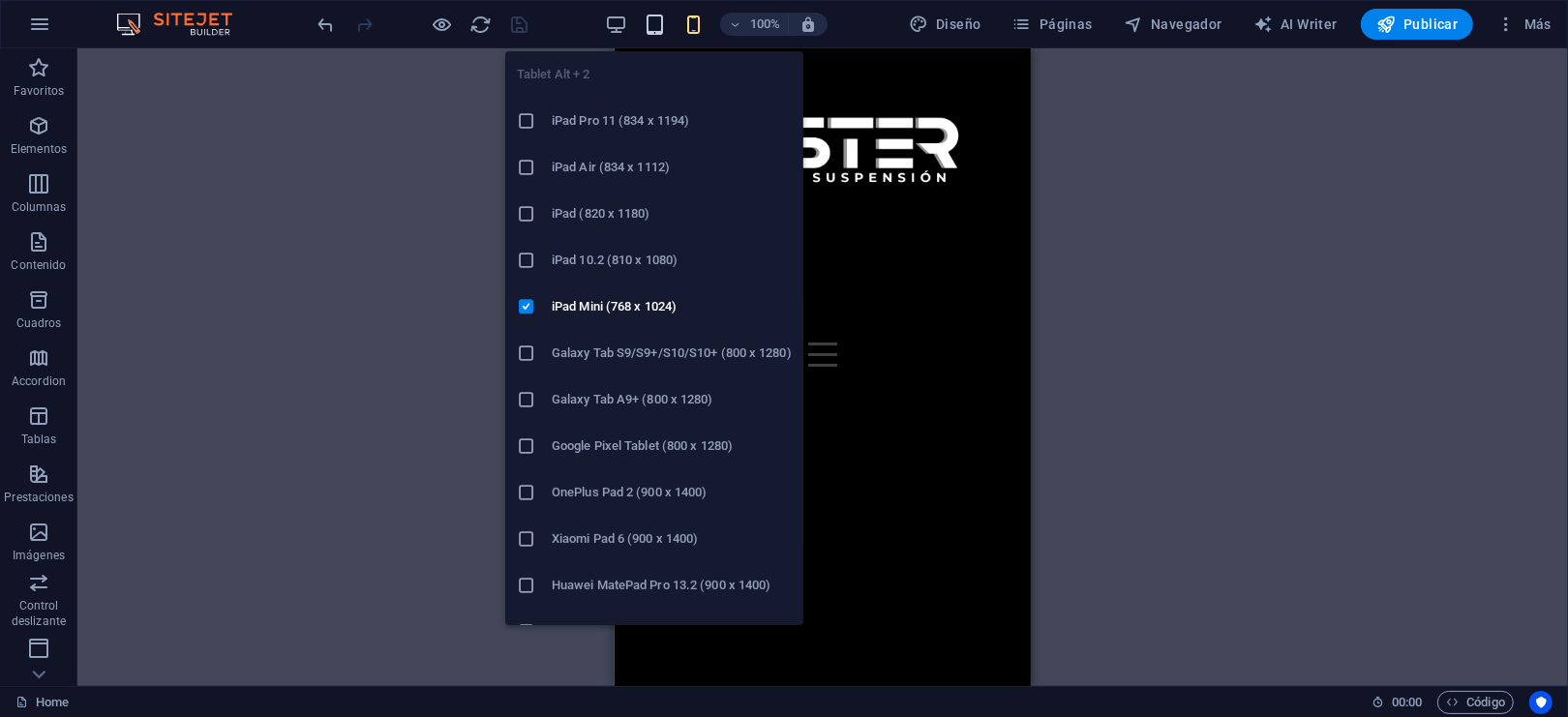
click at [653, 30] on icon "button" at bounding box center [654, 25] width 23 height 23
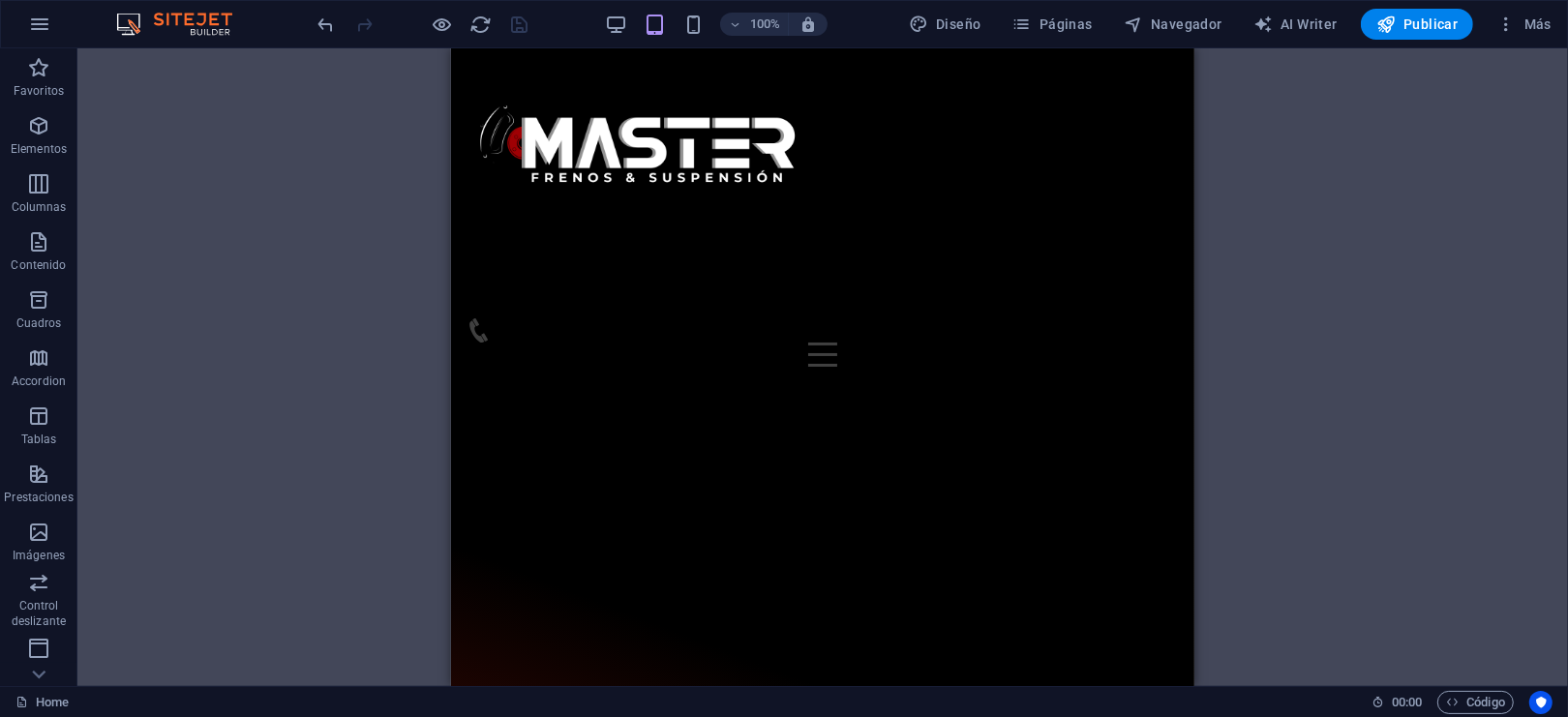
click at [632, 31] on div "100%" at bounding box center [716, 25] width 224 height 31
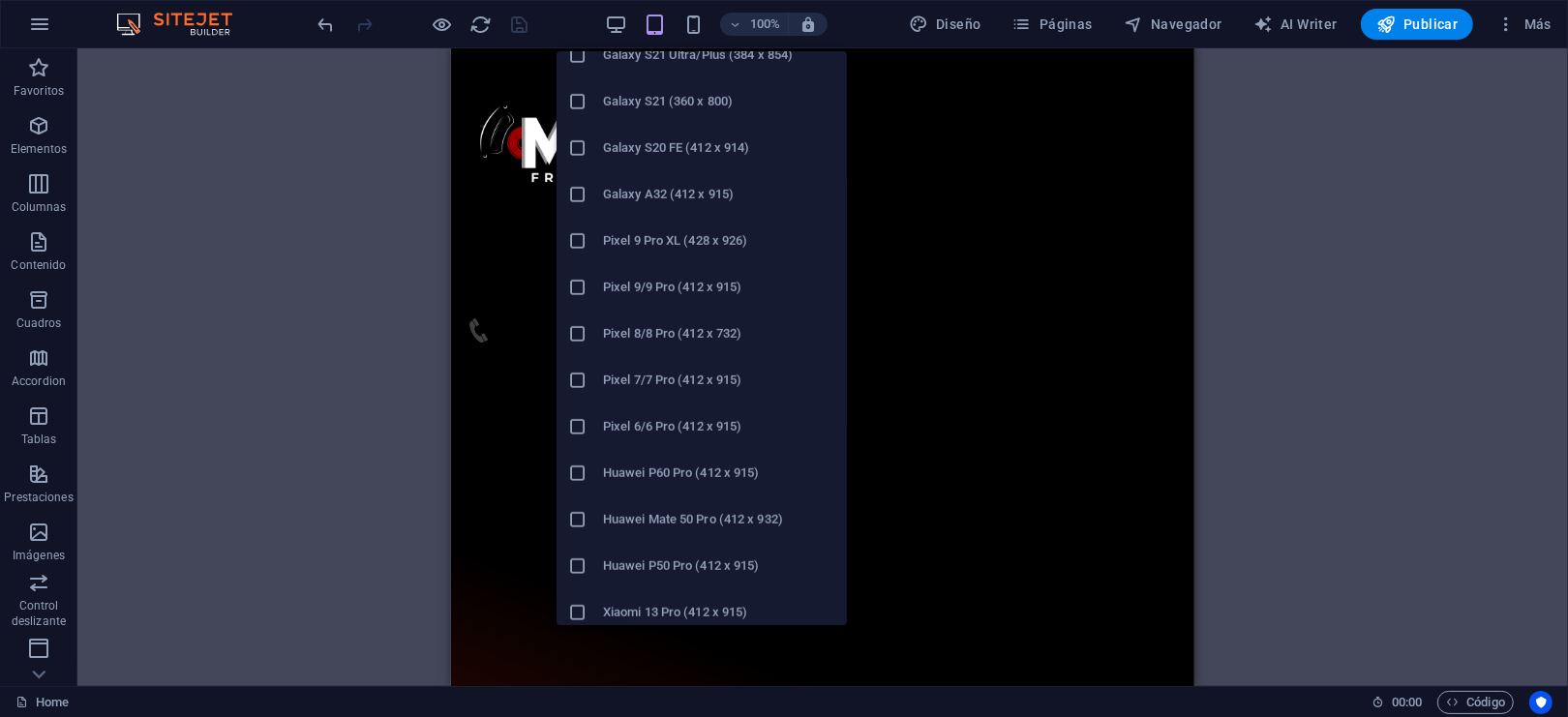
scroll to position [958, 0]
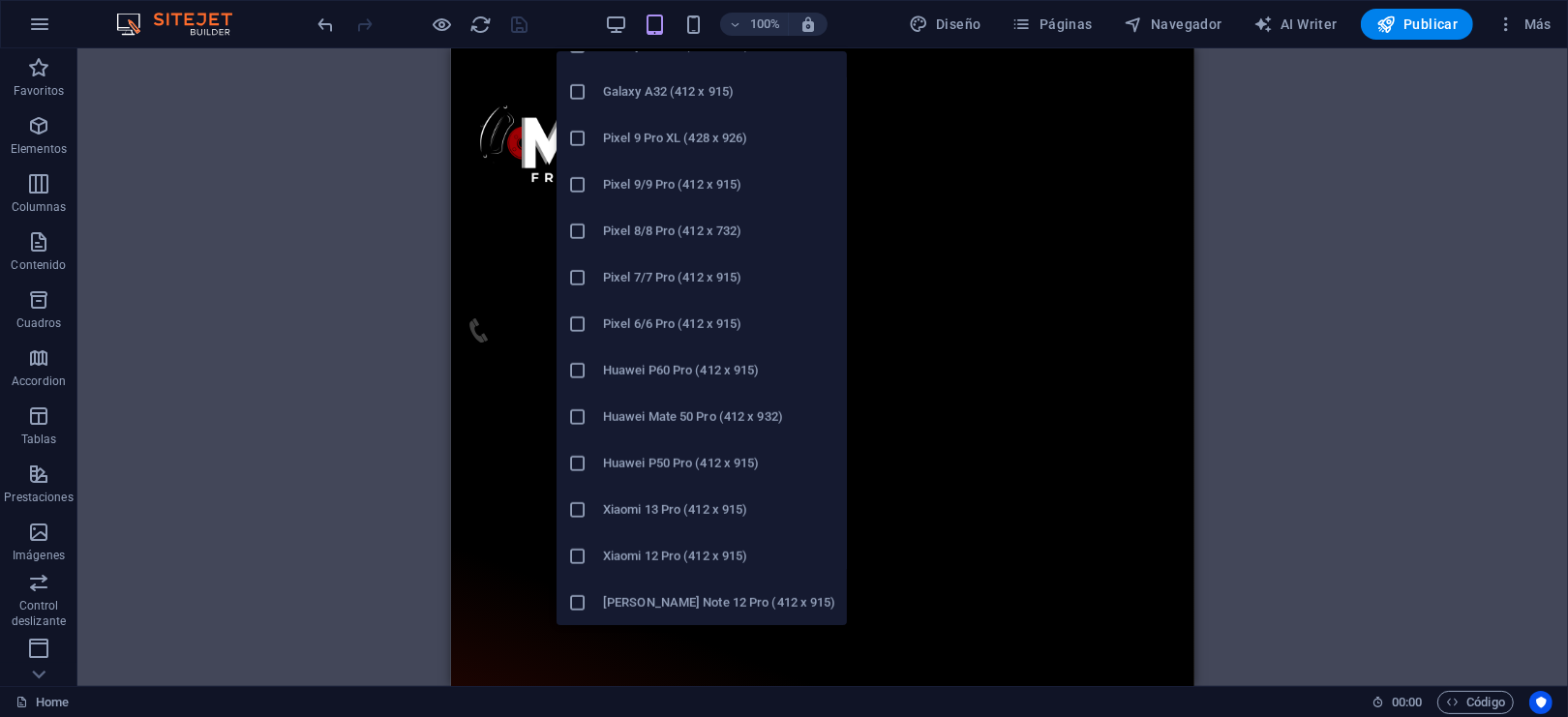
click at [690, 452] on h6 "Huawei P50 Pro (412 x 915)" at bounding box center [719, 464] width 232 height 24
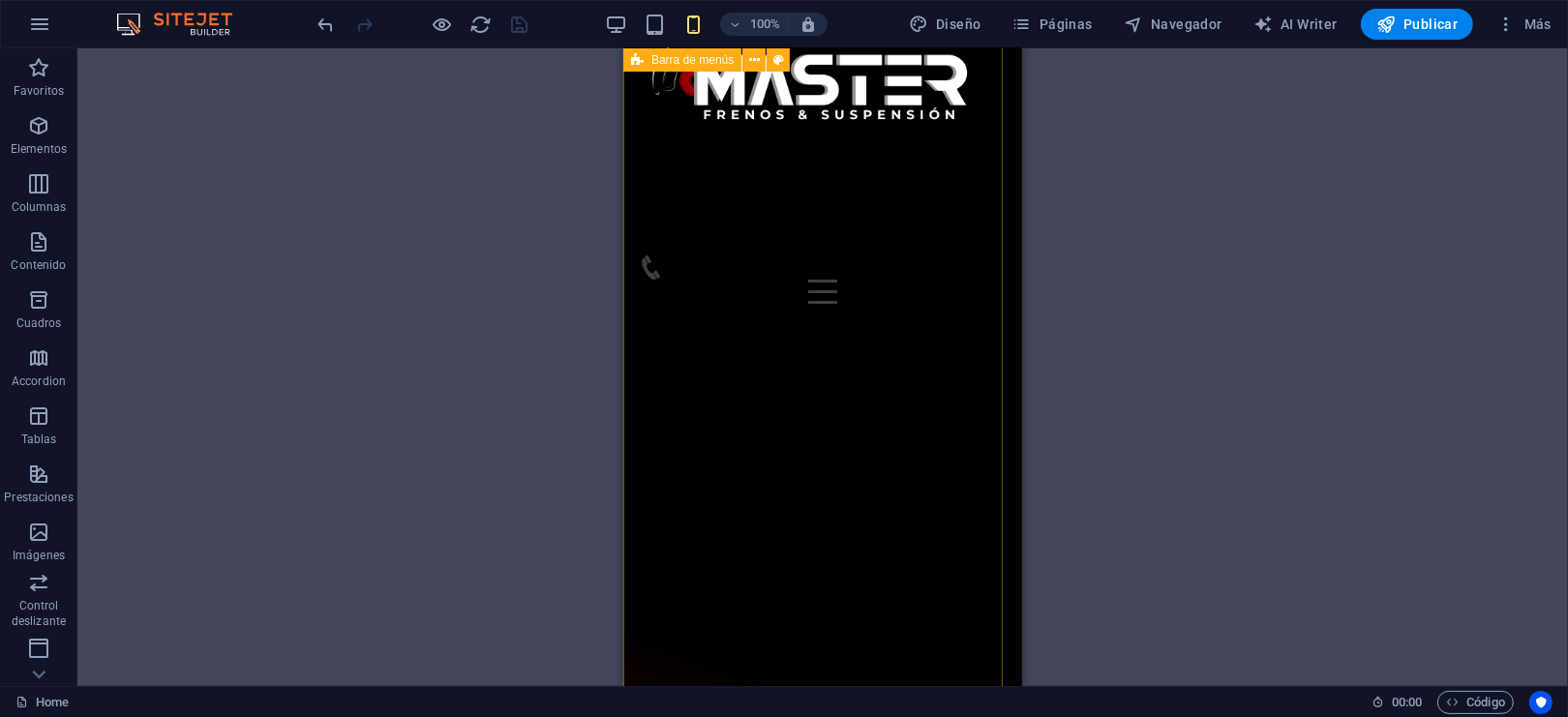
scroll to position [0, 0]
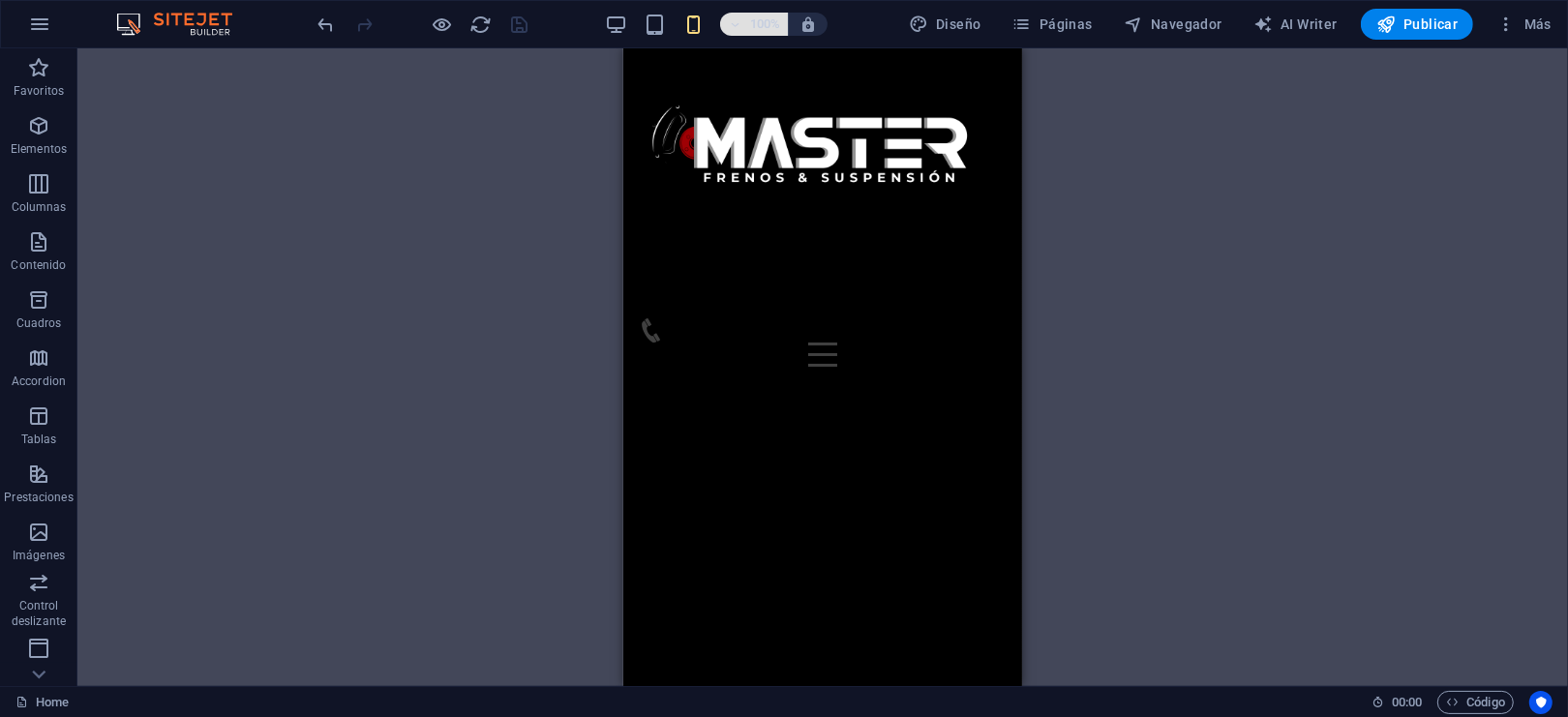
click at [738, 20] on icon "button" at bounding box center [734, 25] width 14 height 13
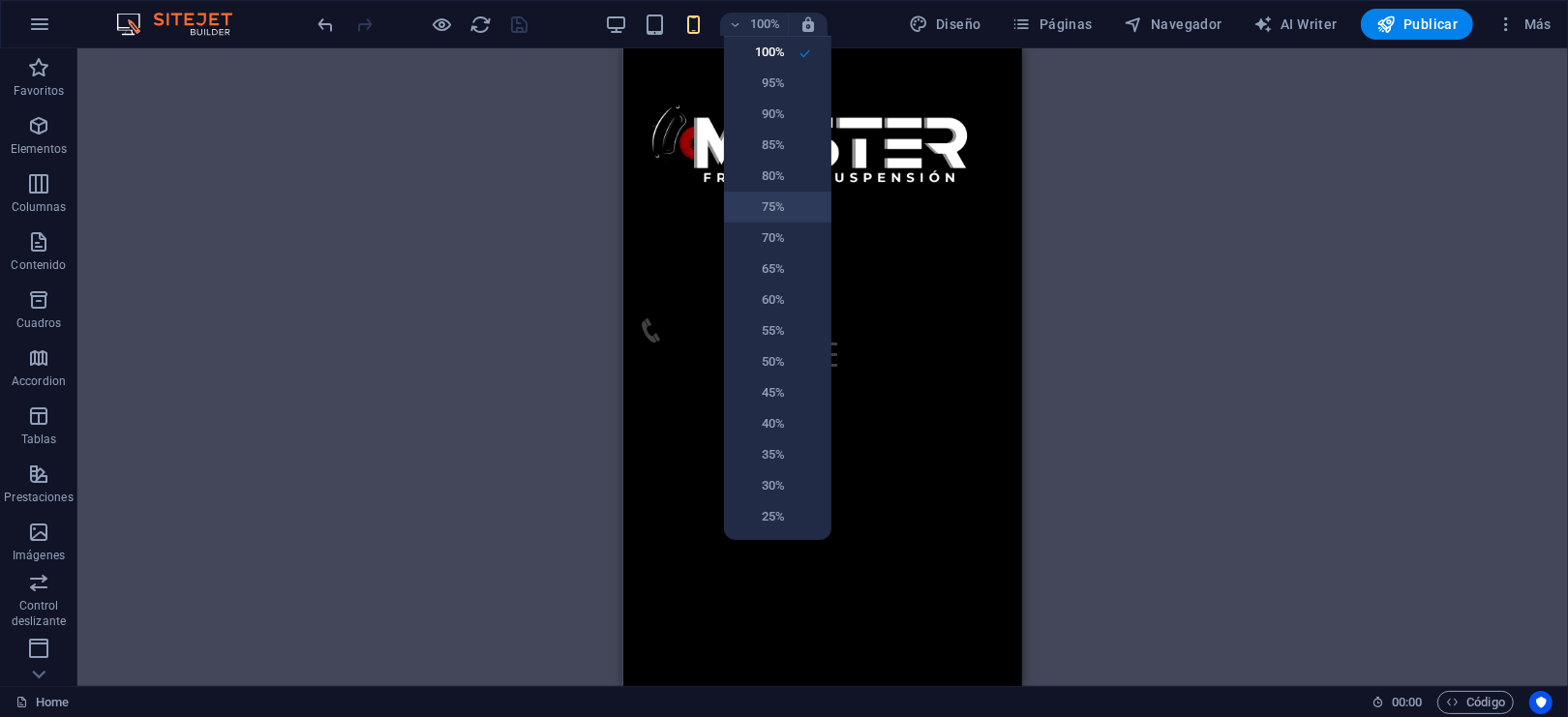
click at [767, 210] on h6 "75%" at bounding box center [760, 207] width 49 height 24
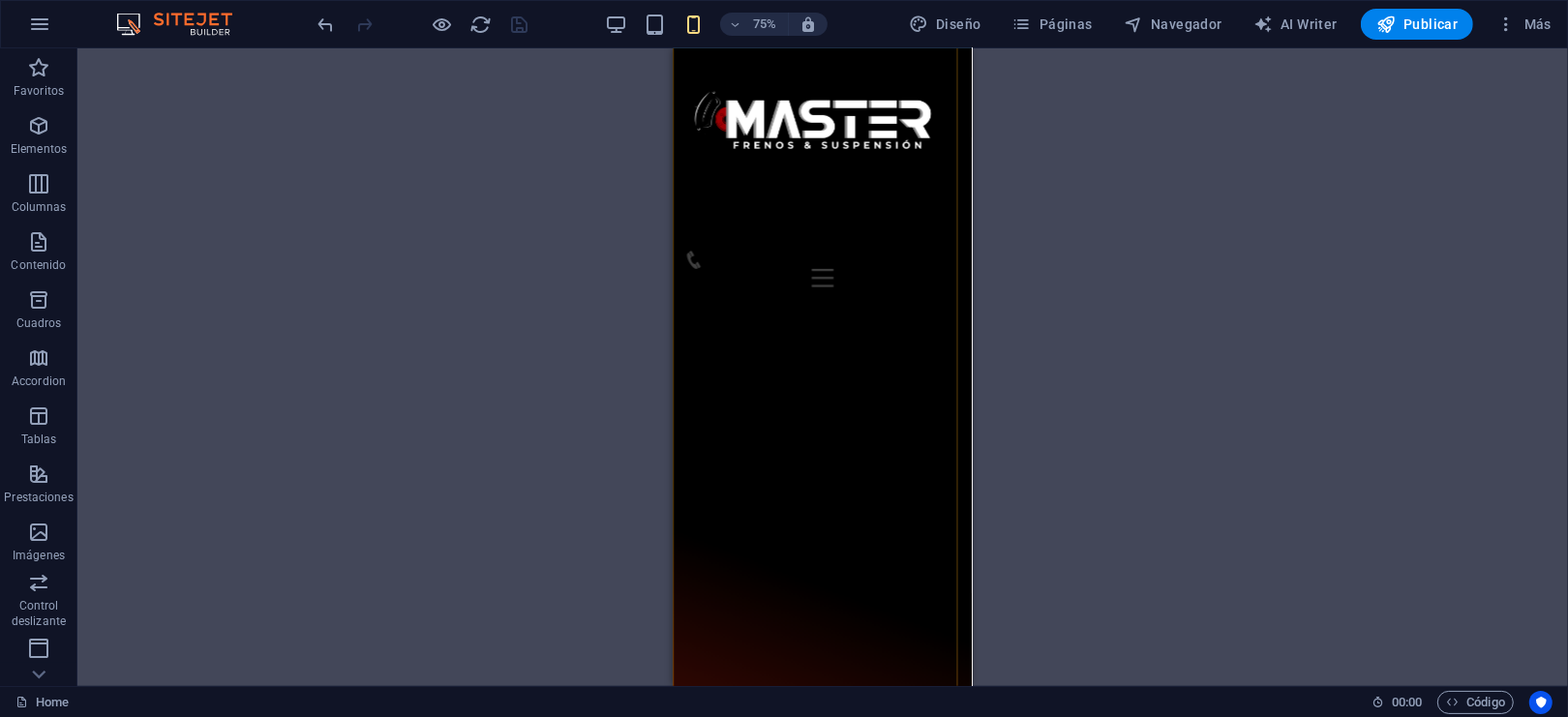
scroll to position [1677, 0]
click at [851, 514] on div "Inicio Sobre nosotros Nuestros Servicios Nuestros Productos NOVEDADES CATÁLOGO …" at bounding box center [872, 607] width 399 height 1118
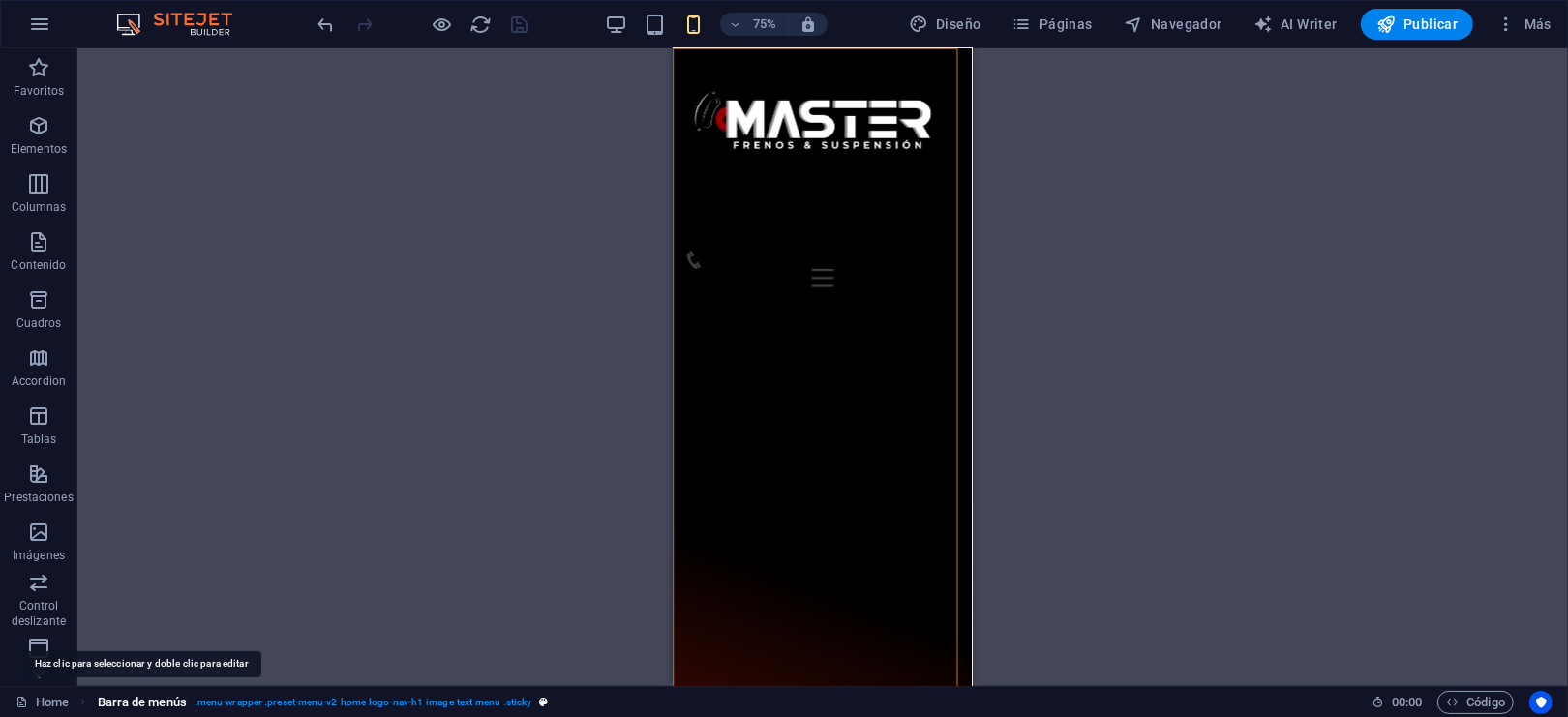
click at [172, 699] on span "Barra de menús" at bounding box center [142, 703] width 89 height 24
click at [801, 168] on icon at bounding box center [800, 170] width 11 height 18
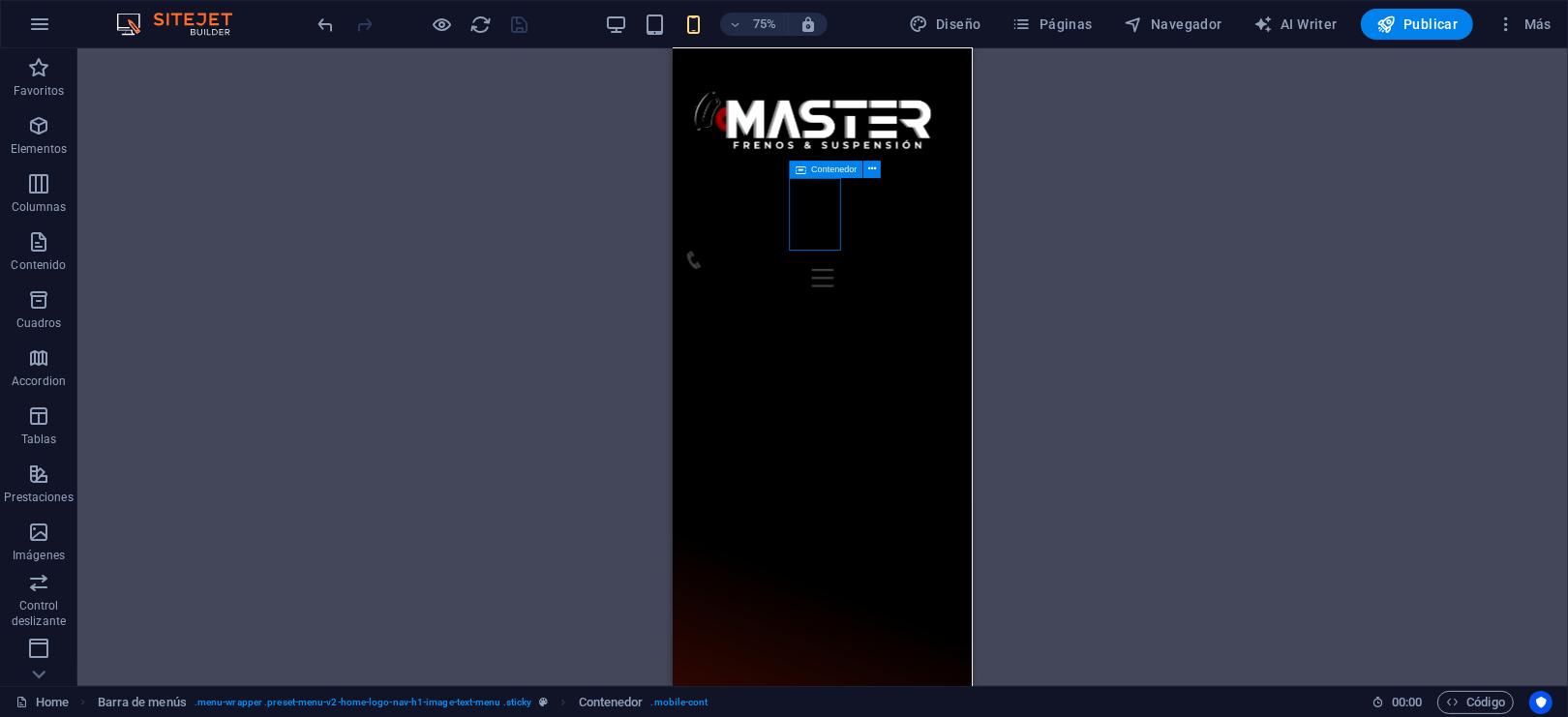
click at [801, 168] on icon at bounding box center [800, 170] width 11 height 18
click at [874, 170] on icon at bounding box center [872, 170] width 8 height 16
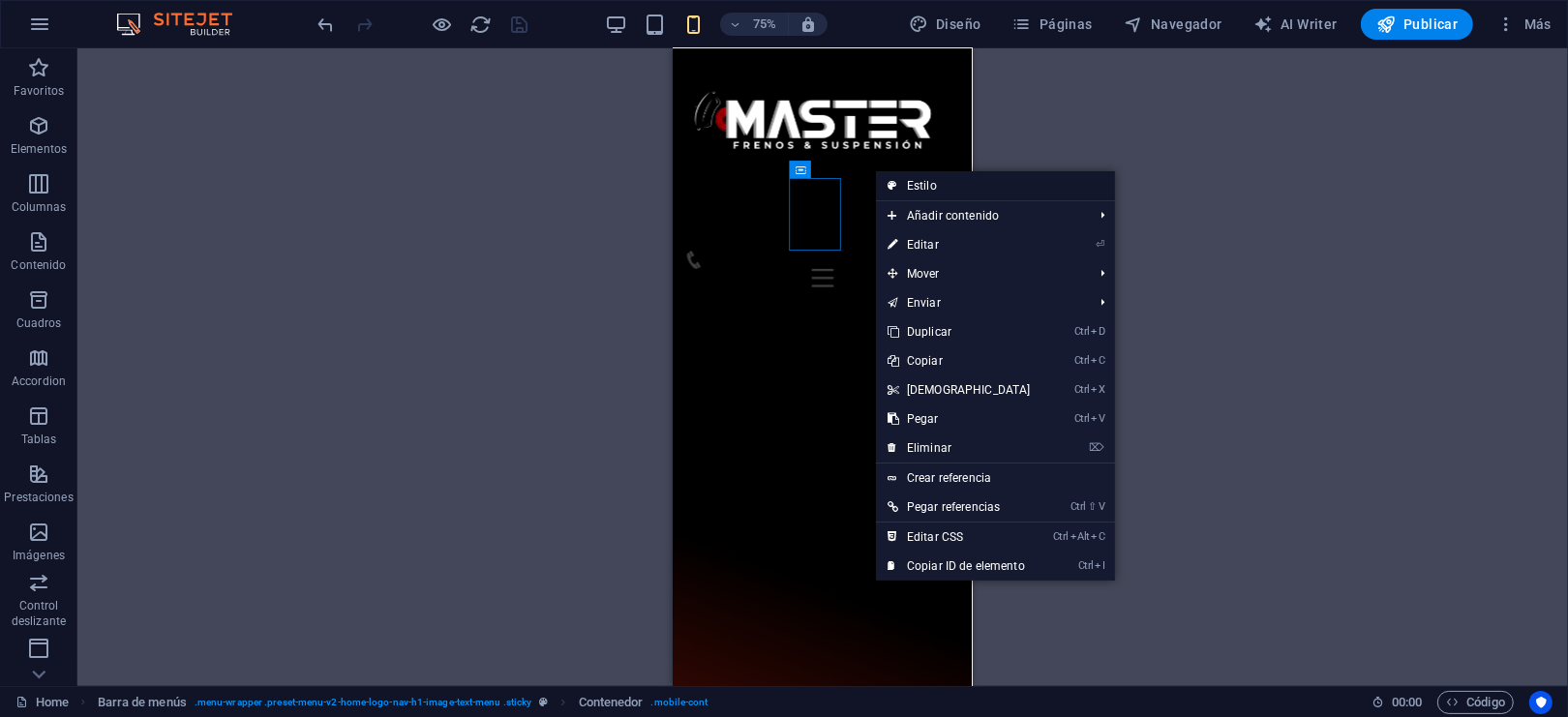
click at [915, 182] on link "Estilo" at bounding box center [995, 186] width 239 height 29
select select "rem"
select select "preset-menu-v2-home-logo-nav-h1-image-text-menu"
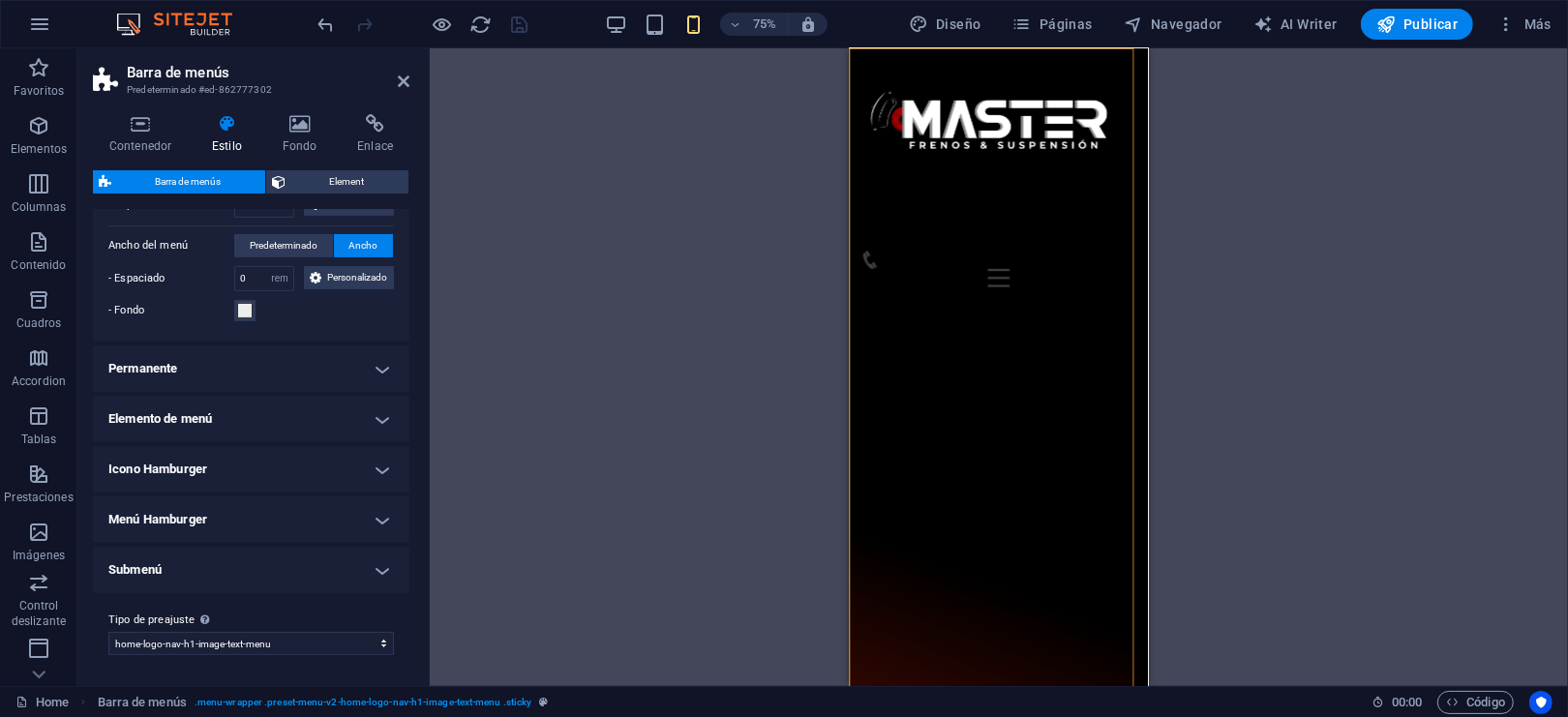
scroll to position [599, 0]
click at [223, 409] on h4 "Elemento de menú" at bounding box center [251, 419] width 317 height 46
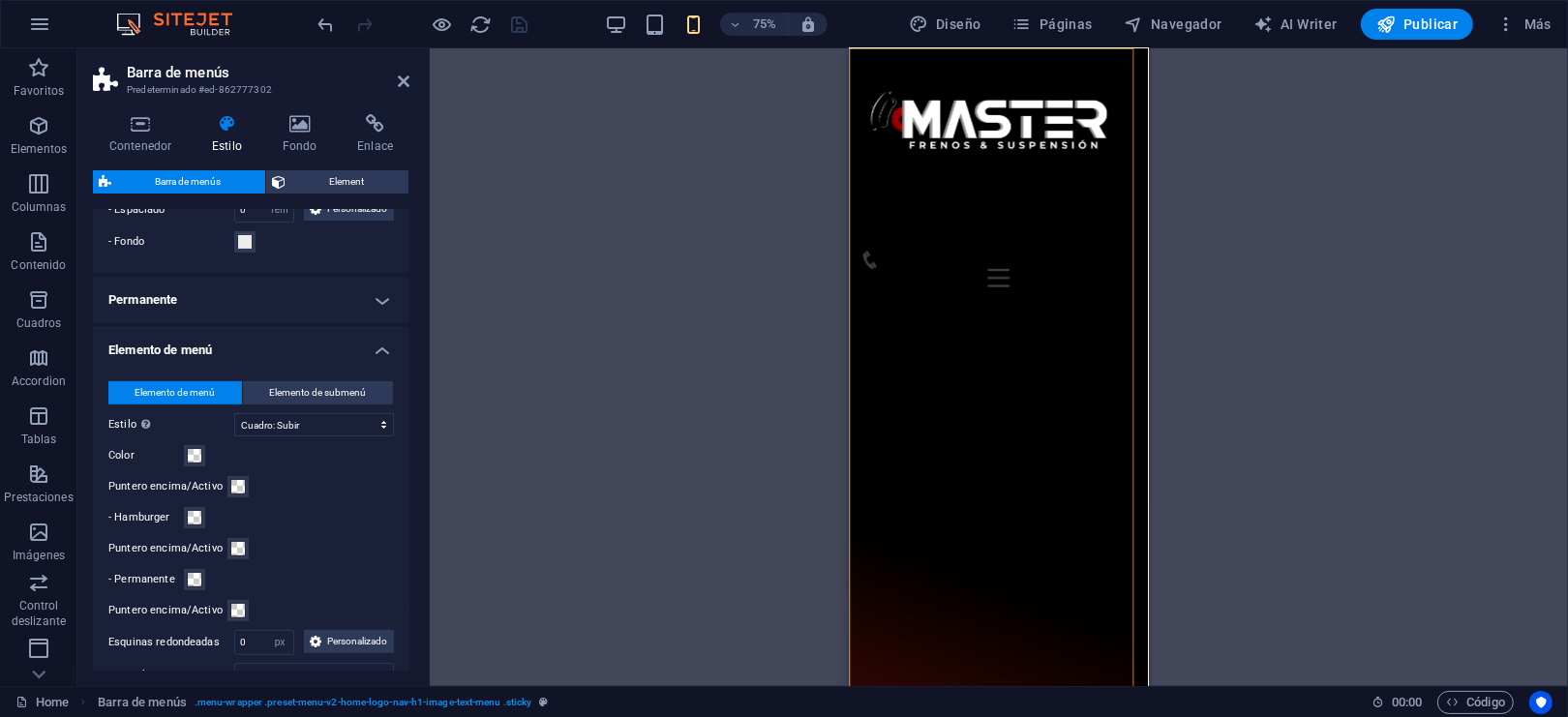
click at [222, 362] on h4 "Elemento de menú" at bounding box center [251, 345] width 317 height 35
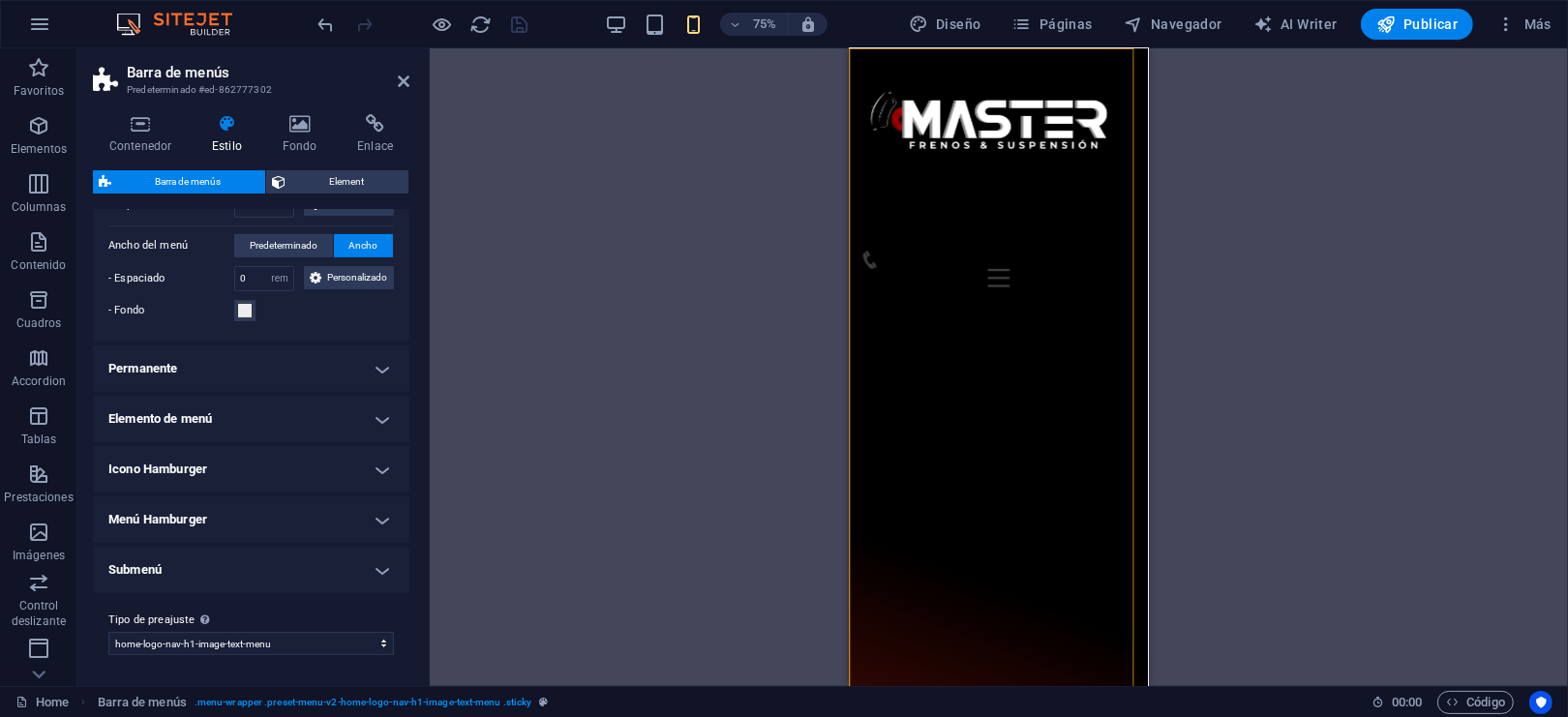
click at [214, 373] on h4 "Permanente" at bounding box center [251, 368] width 317 height 46
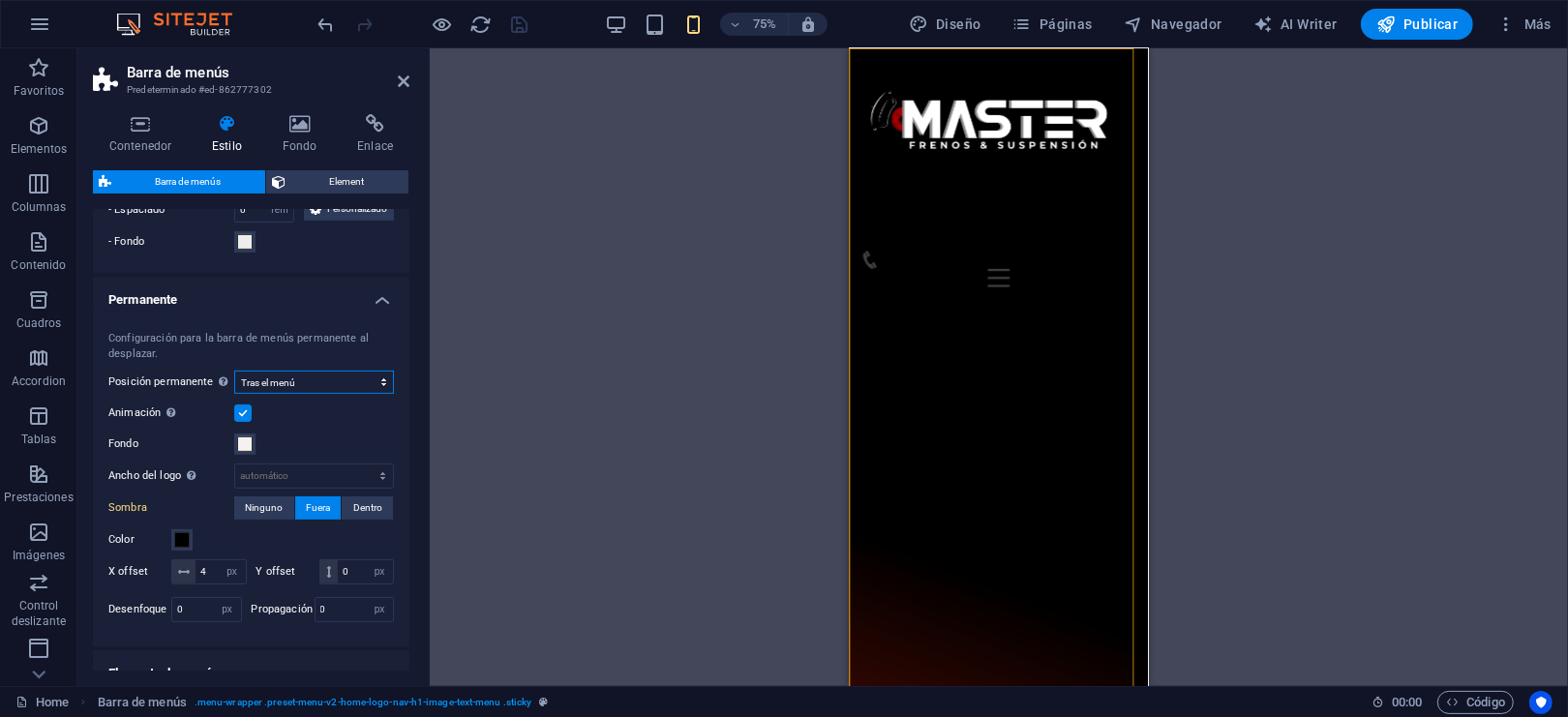
click at [288, 394] on select "Deshabilitado Instantáneo Tras el menú Tras el banner Al desplazarse hacia arri…" at bounding box center [314, 383] width 160 height 24
select select "sticky_none"
click at [234, 394] on select "Deshabilitado Instantáneo Tras el menú Tras el banner Al desplazarse hacia arri…" at bounding box center [314, 383] width 160 height 24
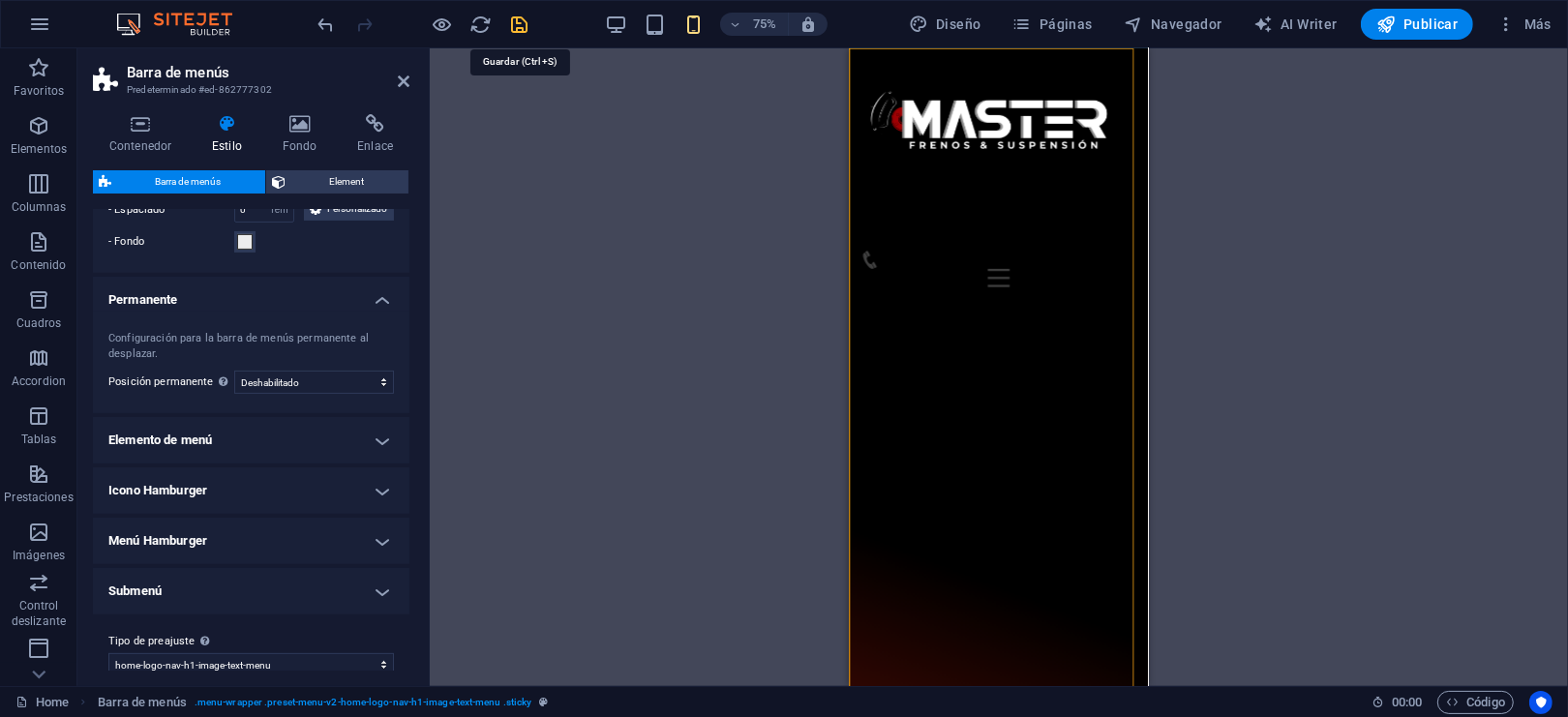
click at [516, 19] on icon "save" at bounding box center [520, 25] width 23 height 23
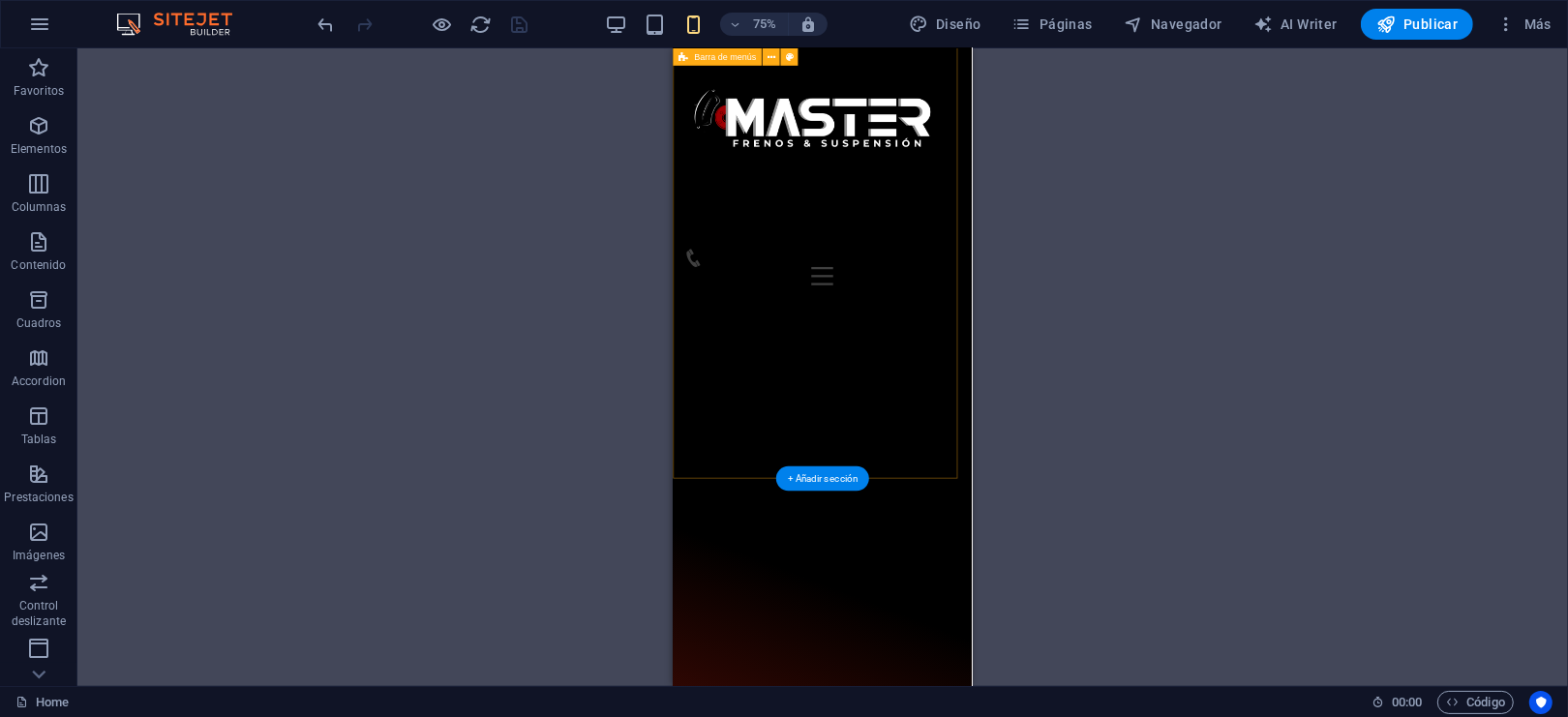
scroll to position [0, 0]
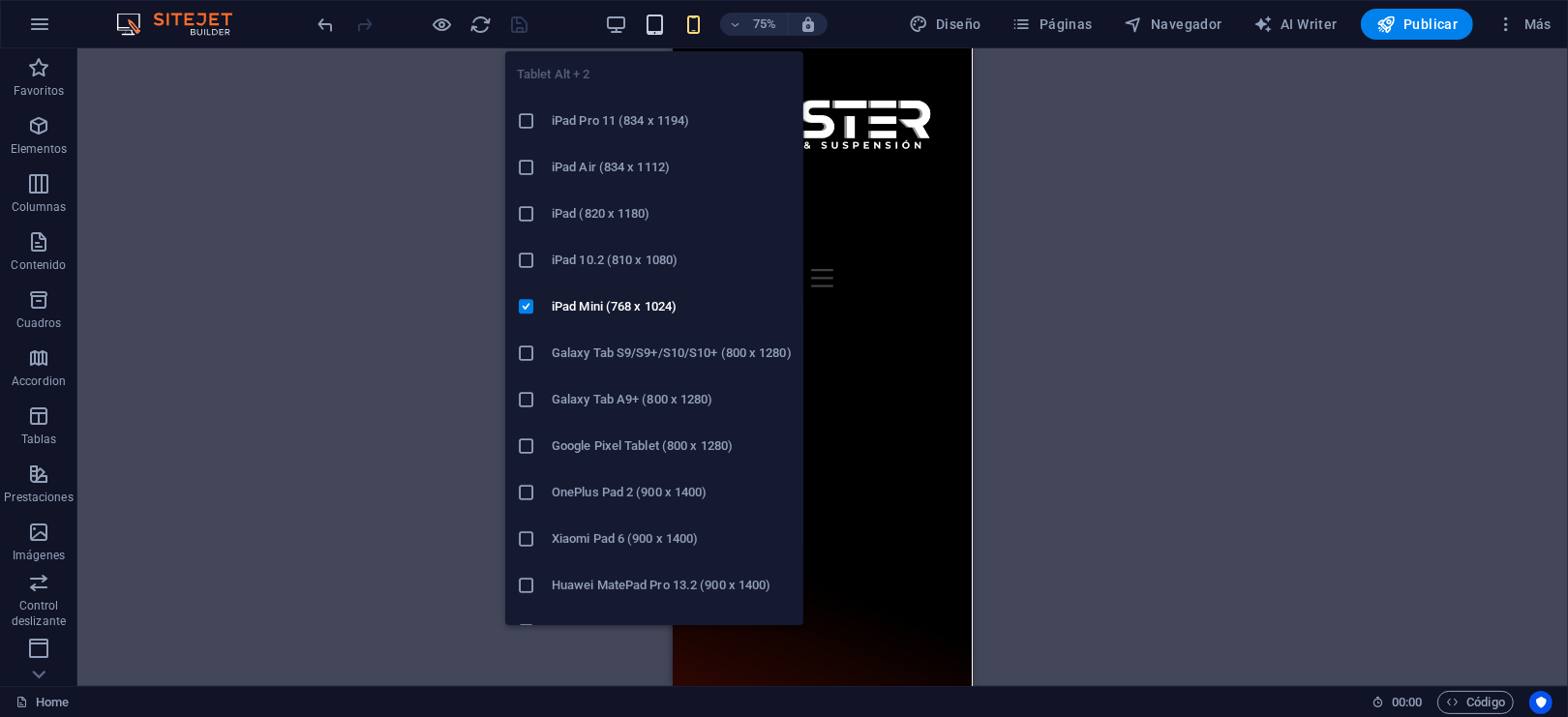
click at [658, 23] on icon "button" at bounding box center [654, 25] width 23 height 23
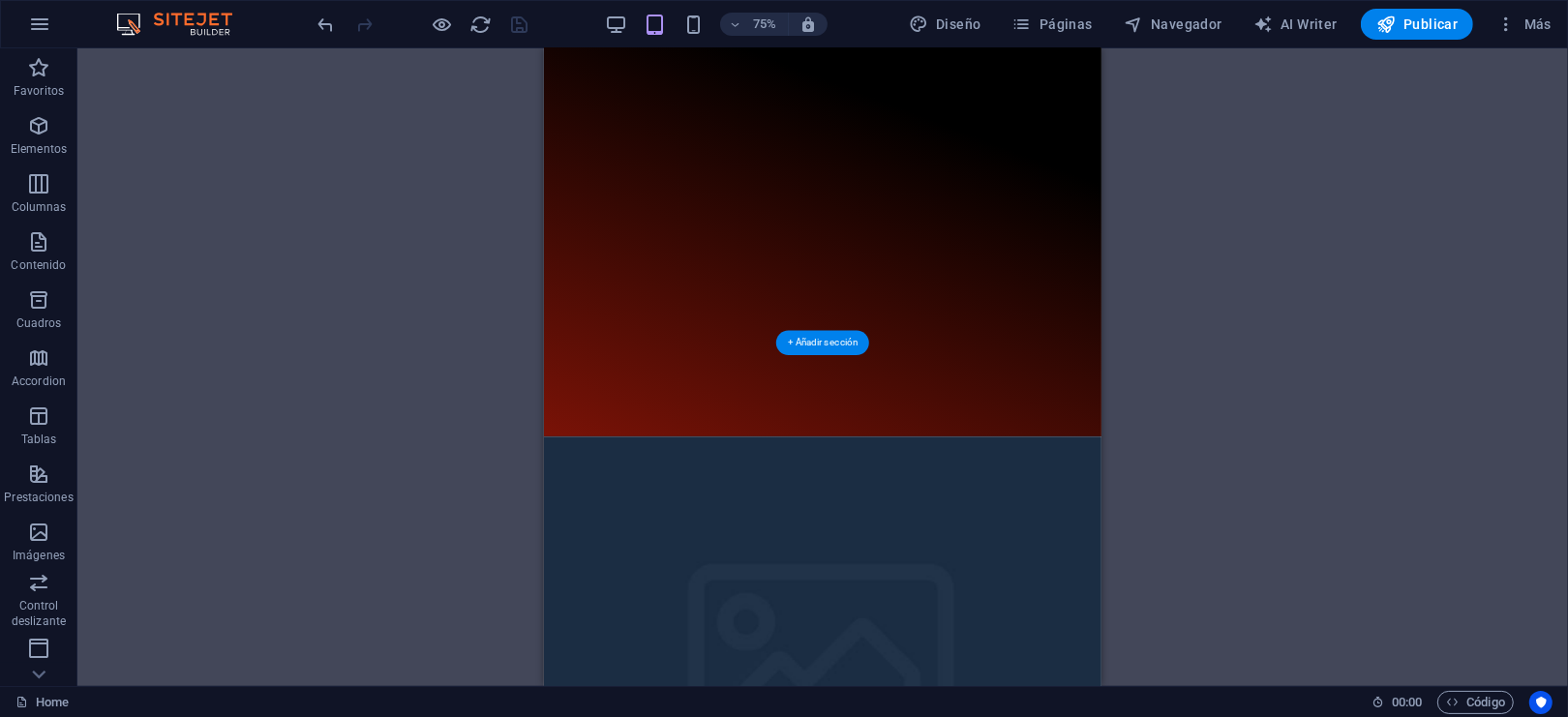
scroll to position [386, 0]
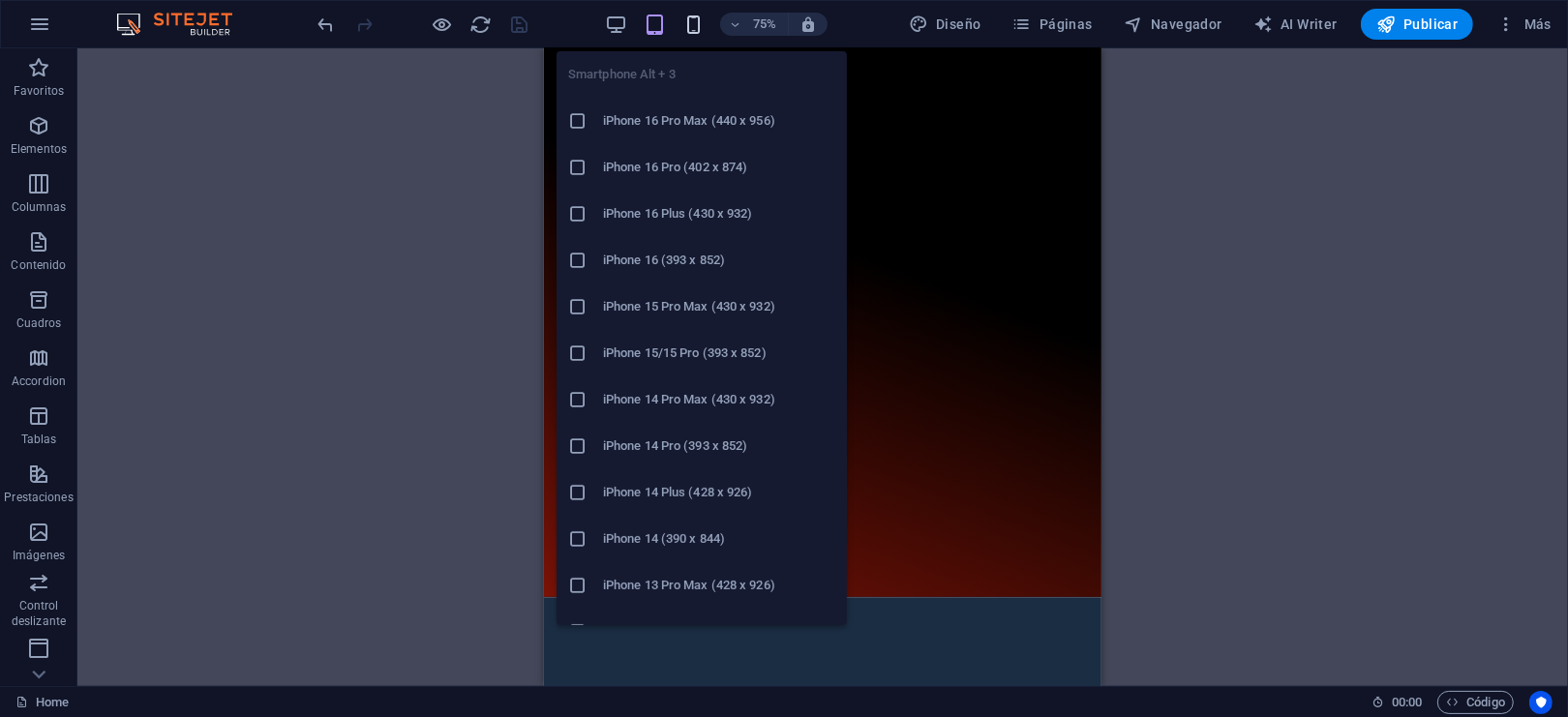
click at [698, 26] on icon "button" at bounding box center [693, 25] width 23 height 23
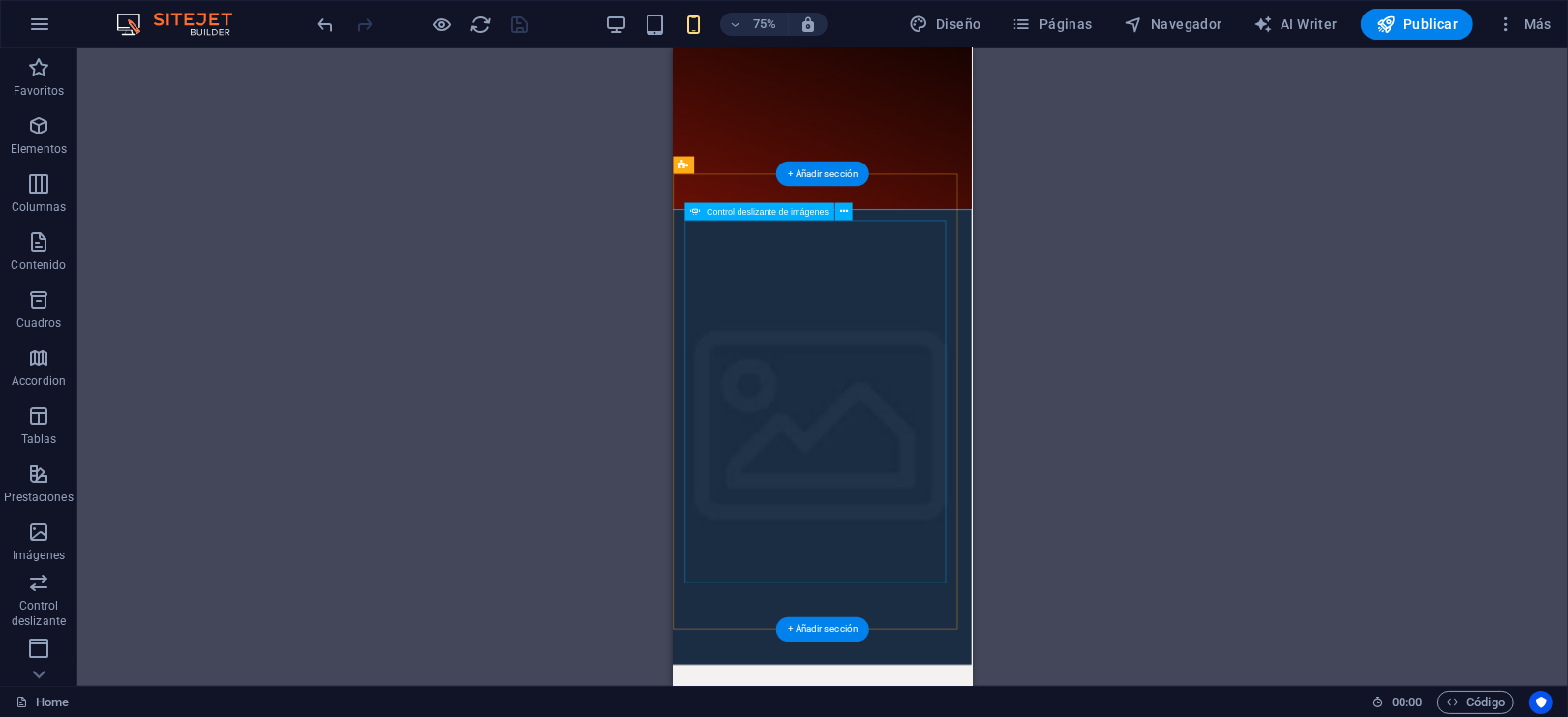
scroll to position [0, 0]
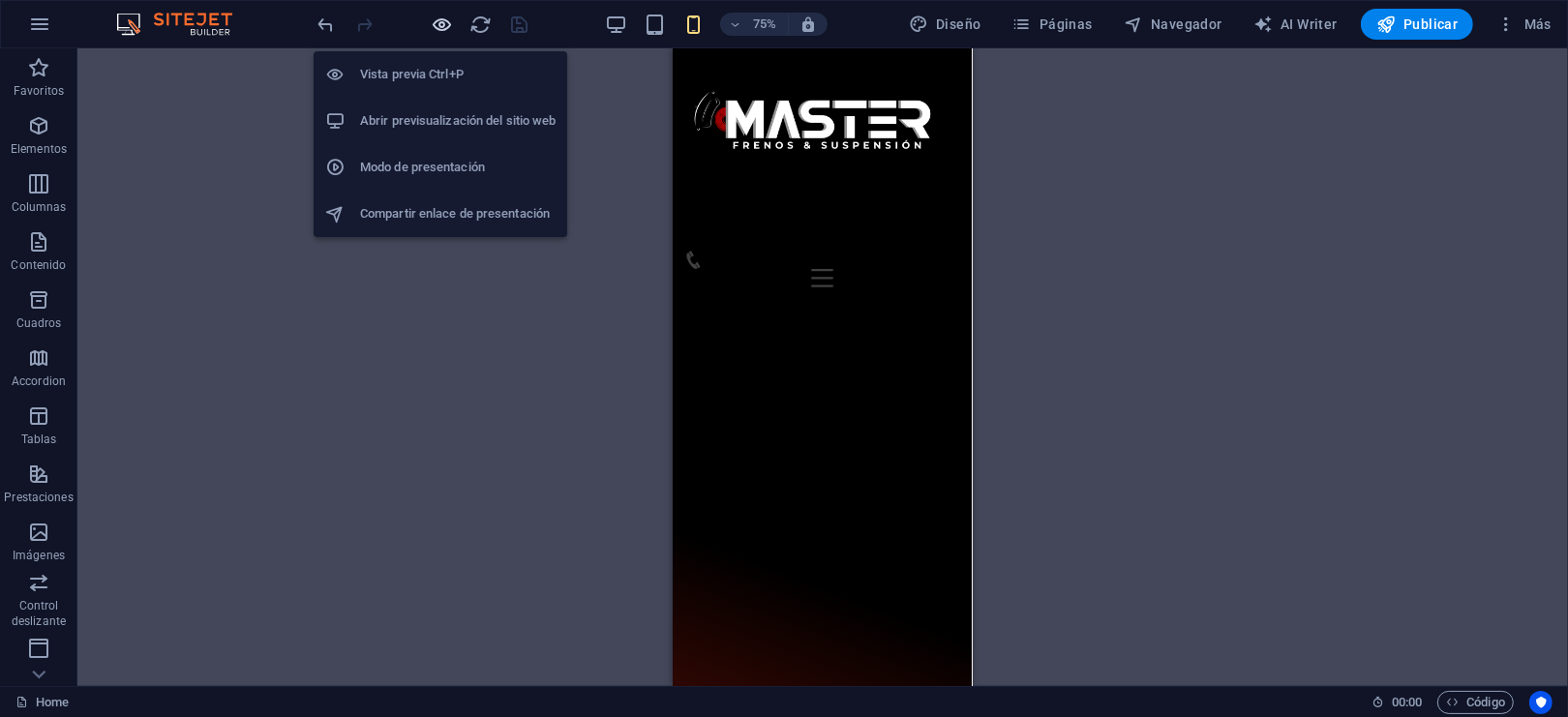
click at [439, 27] on icon "button" at bounding box center [442, 25] width 23 height 23
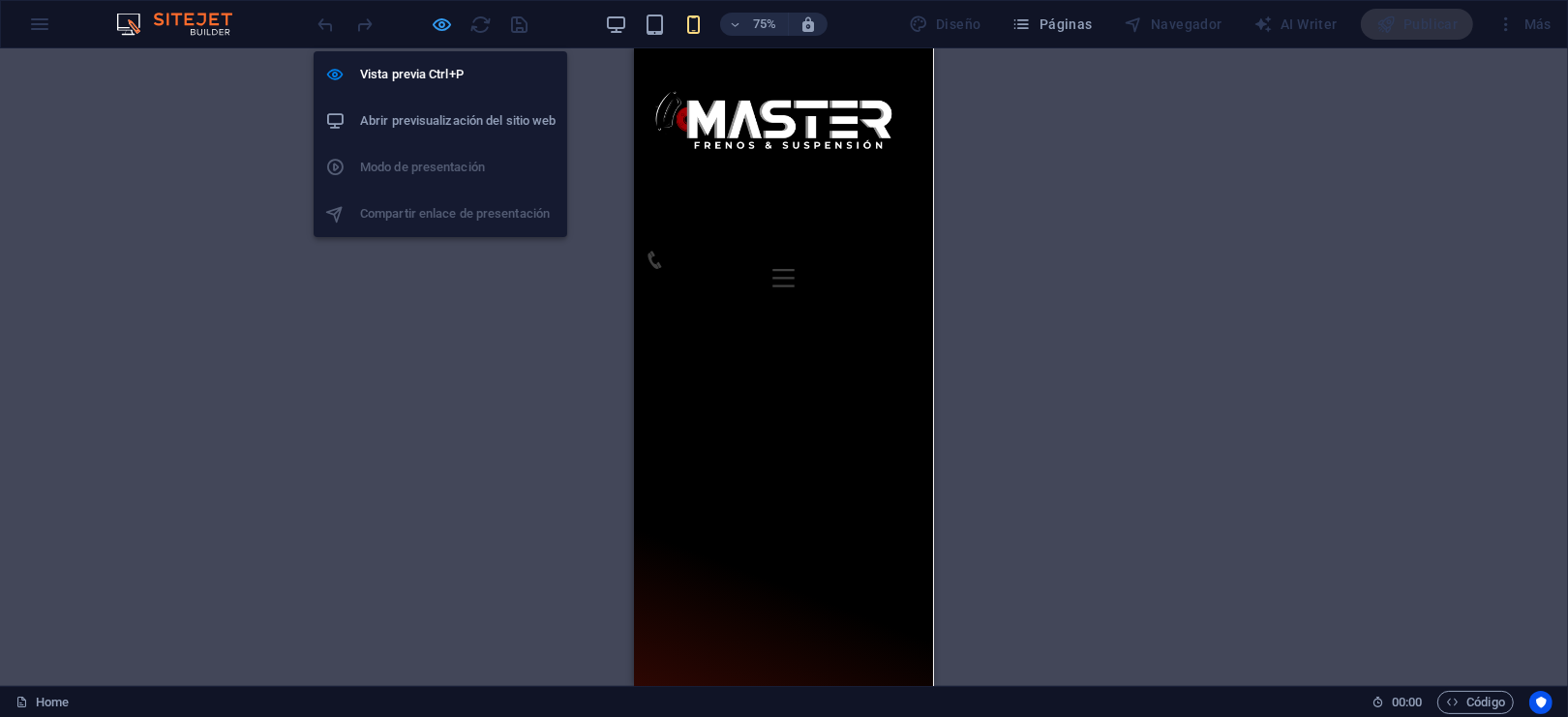
click at [442, 23] on icon "button" at bounding box center [442, 25] width 23 height 23
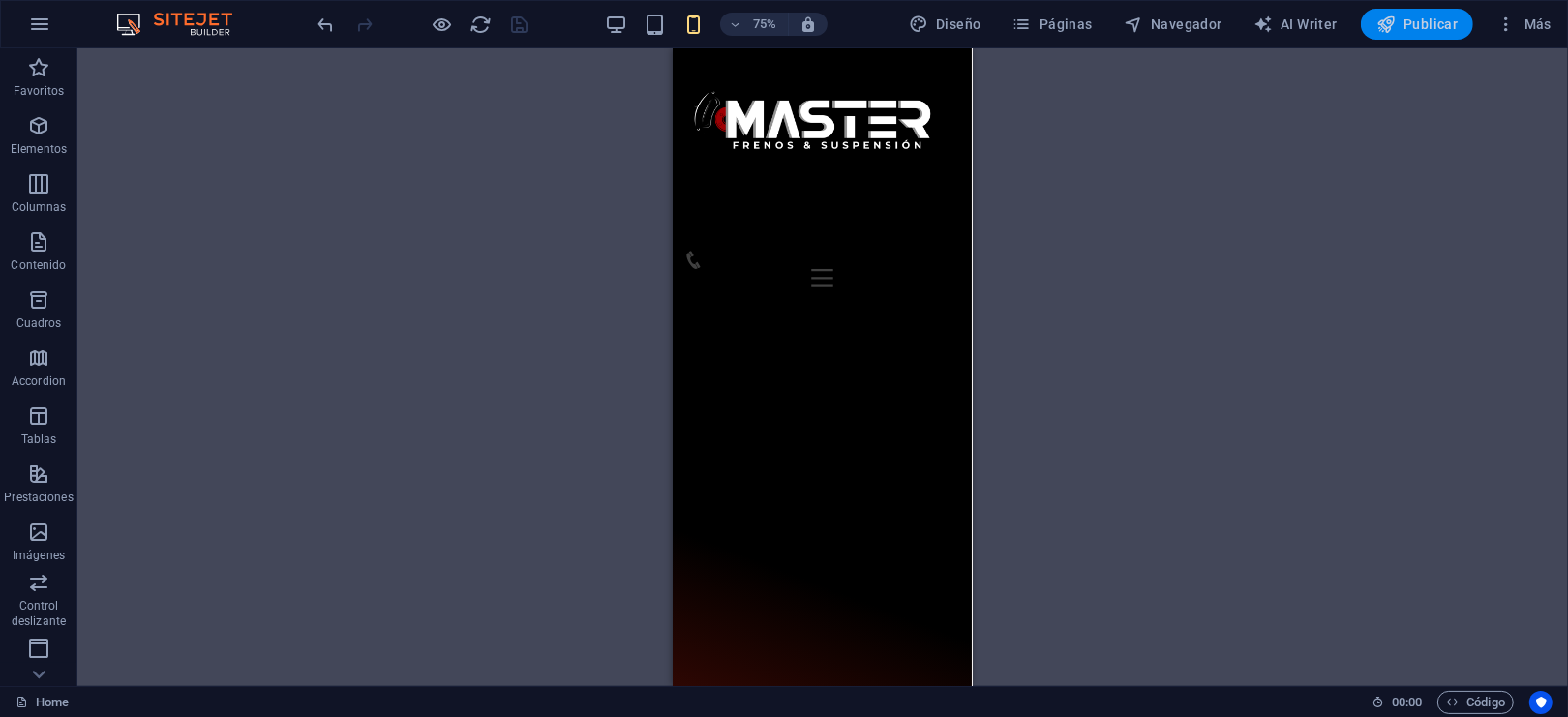
click at [1388, 25] on icon "button" at bounding box center [1386, 25] width 20 height 20
